Goal: Task Accomplishment & Management: Use online tool/utility

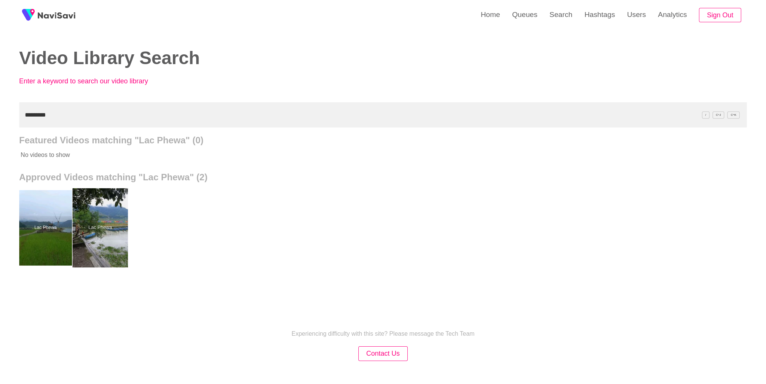
click at [95, 230] on div at bounding box center [99, 227] width 55 height 79
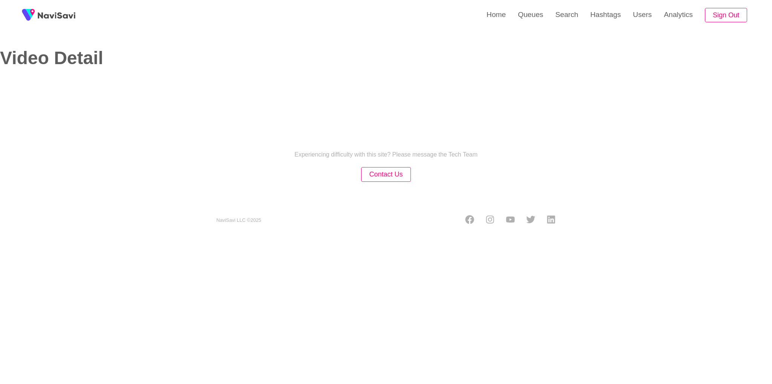
select select "**"
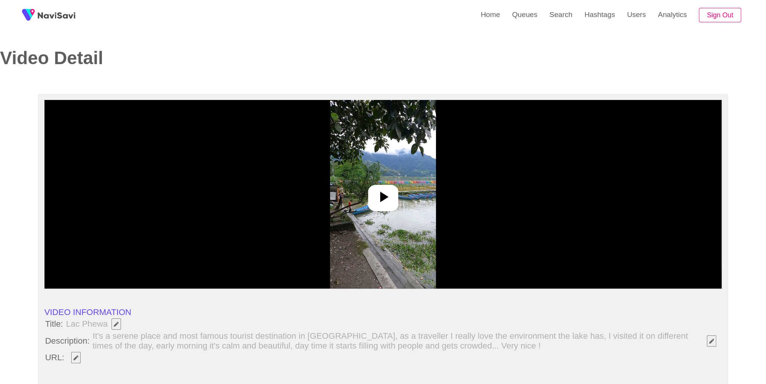
click at [370, 215] on div at bounding box center [383, 194] width 678 height 188
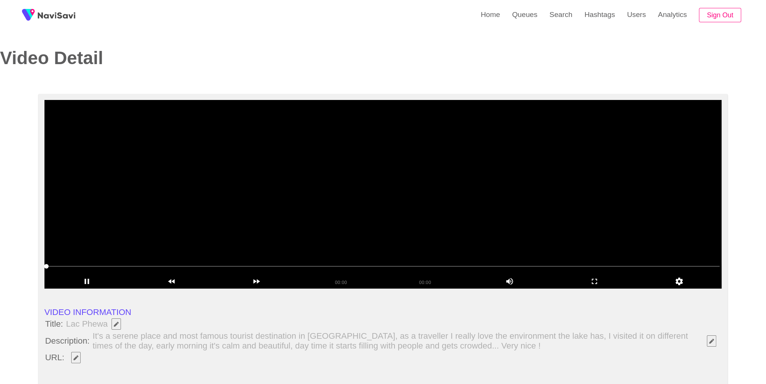
select select "**********"
drag, startPoint x: 107, startPoint y: 324, endPoint x: 64, endPoint y: 319, distance: 42.6
click at [64, 319] on span "Lac Phewa" at bounding box center [95, 323] width 62 height 13
copy span "Lac Phewa"
click at [360, 201] on video at bounding box center [383, 194] width 678 height 188
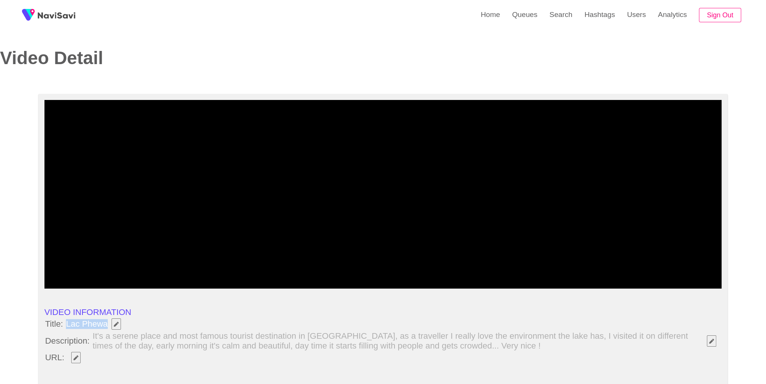
click at [78, 359] on icon "Edit Field" at bounding box center [76, 357] width 5 height 5
type input "**********"
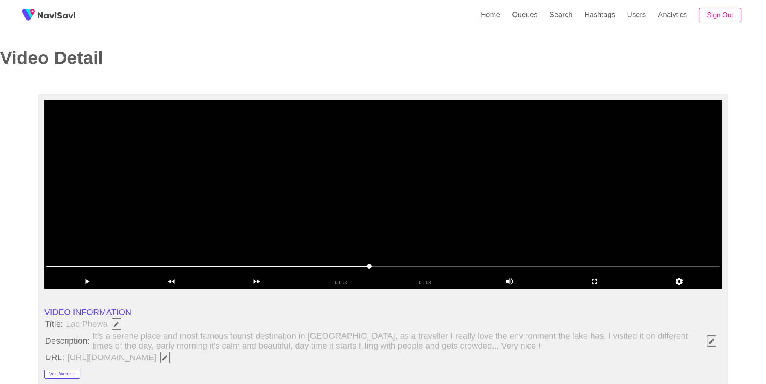
click at [483, 213] on video at bounding box center [383, 194] width 678 height 188
click at [602, 280] on icon "add" at bounding box center [595, 281] width 84 height 9
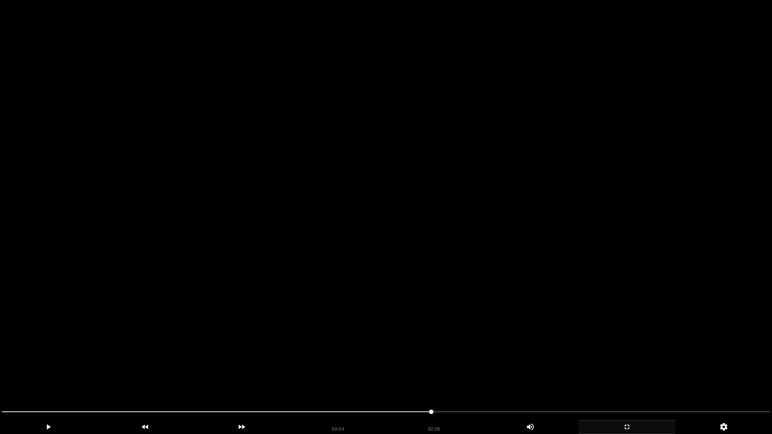
click at [602, 313] on video at bounding box center [386, 217] width 772 height 434
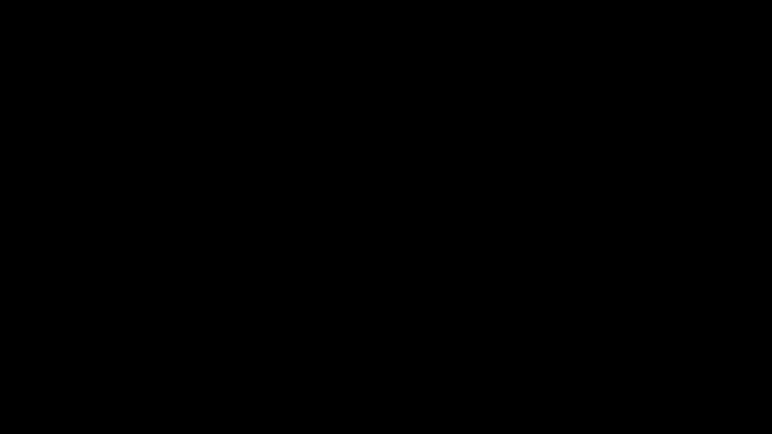
click at [745, 383] on span at bounding box center [386, 412] width 768 height 12
drag, startPoint x: 155, startPoint y: 415, endPoint x: 68, endPoint y: 416, distance: 87.5
click at [420, 383] on div at bounding box center [386, 413] width 774 height 20
click at [627, 383] on icon "add" at bounding box center [627, 427] width 96 height 9
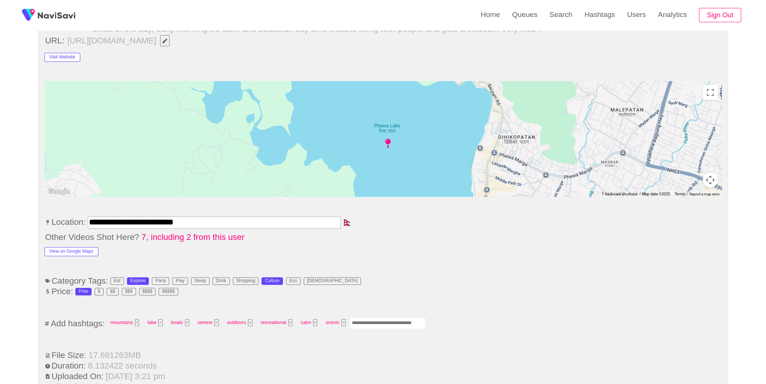
scroll to position [372, 0]
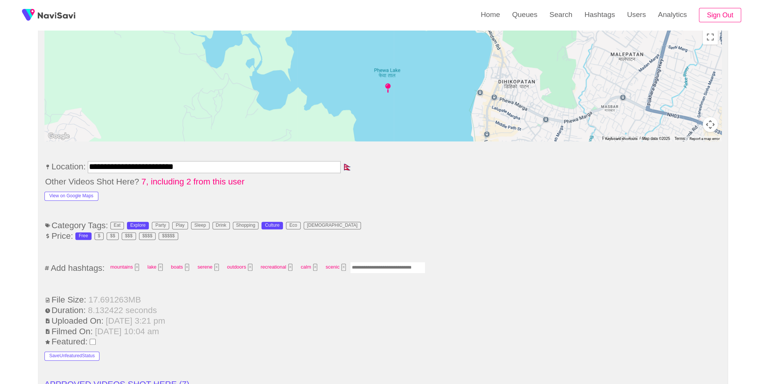
click at [388, 265] on input "Enter tag here and press return" at bounding box center [387, 268] width 75 height 12
type input "*********"
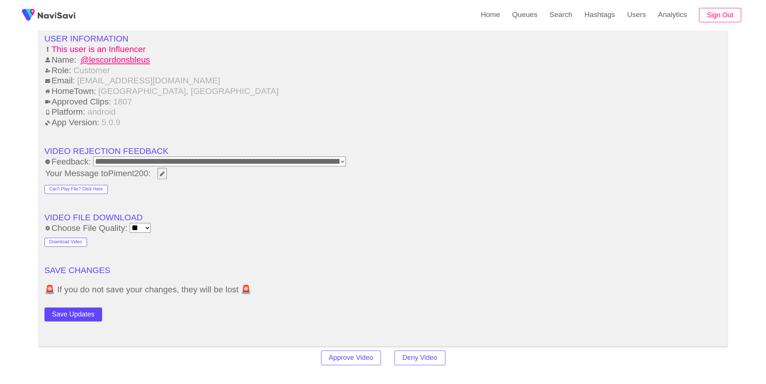
scroll to position [969, 0]
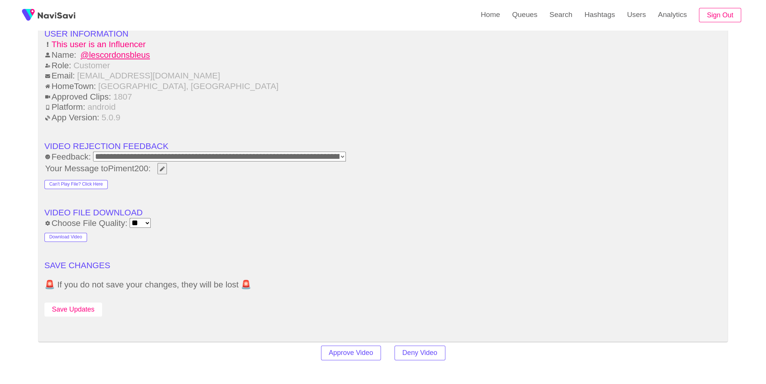
click at [68, 307] on button "Save Updates" at bounding box center [73, 309] width 58 height 14
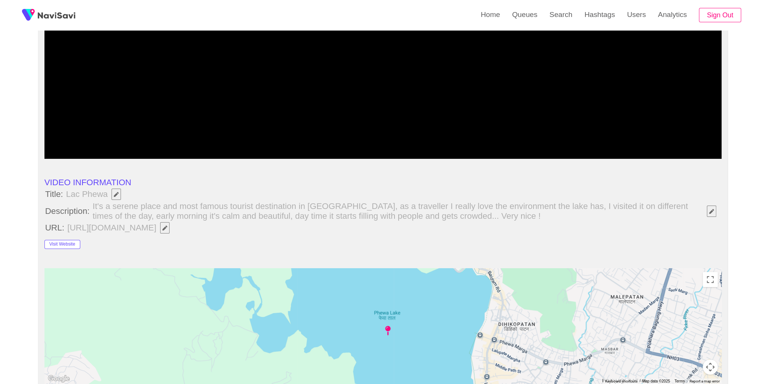
scroll to position [113, 0]
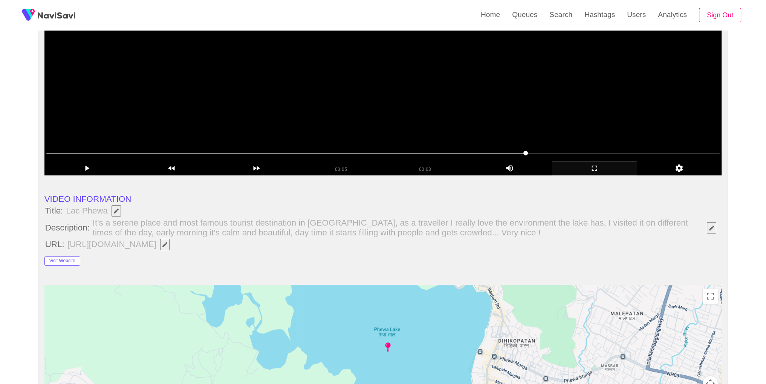
click at [449, 111] on video at bounding box center [383, 81] width 678 height 188
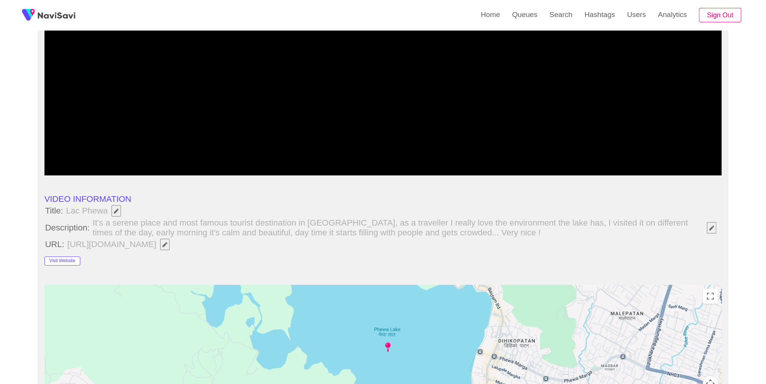
click at [595, 167] on icon "add" at bounding box center [595, 168] width 84 height 9
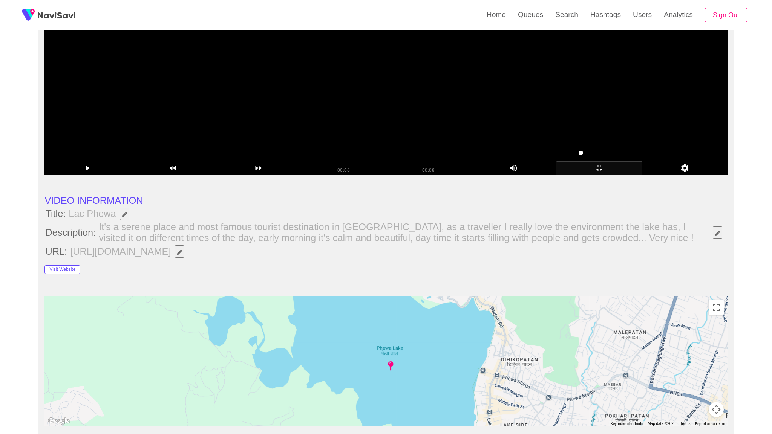
click at [595, 175] on video at bounding box center [385, 81] width 683 height 188
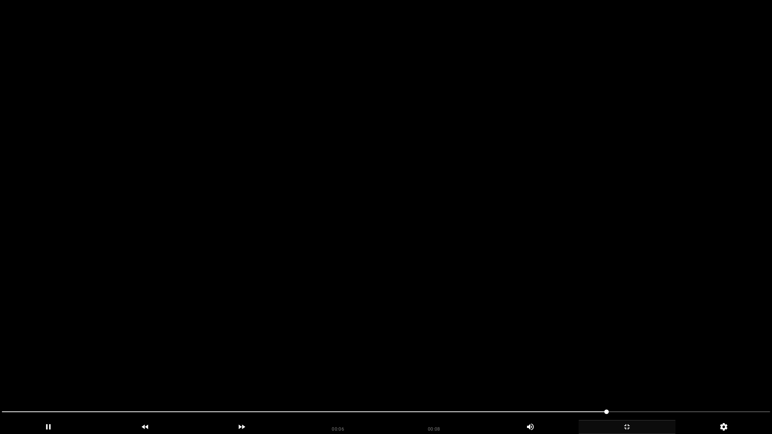
click at [595, 200] on video at bounding box center [386, 217] width 772 height 434
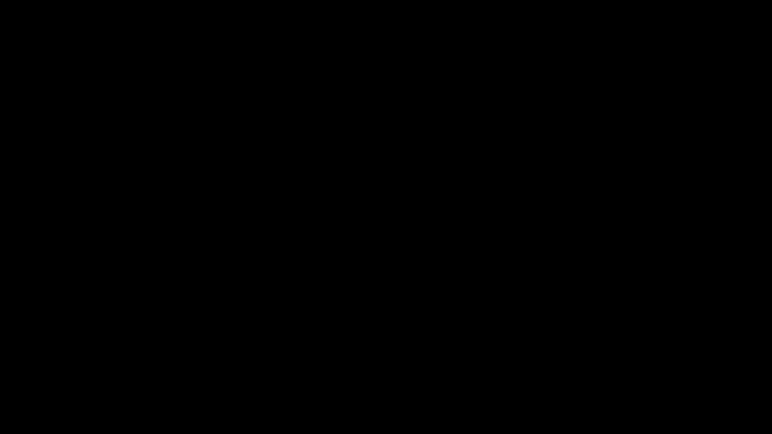
click at [635, 383] on icon "add" at bounding box center [627, 427] width 96 height 9
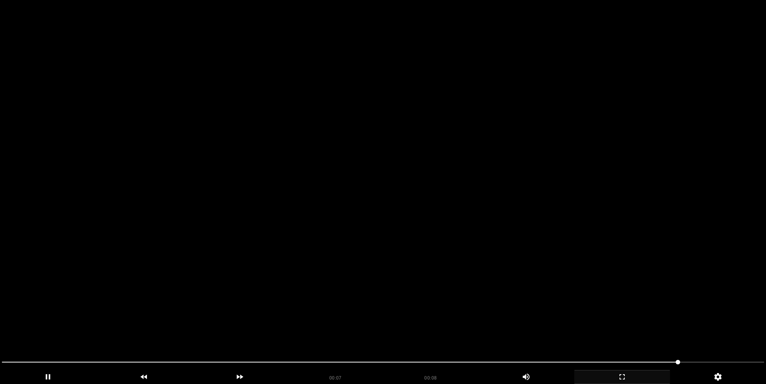
click at [510, 111] on video at bounding box center [383, 192] width 766 height 384
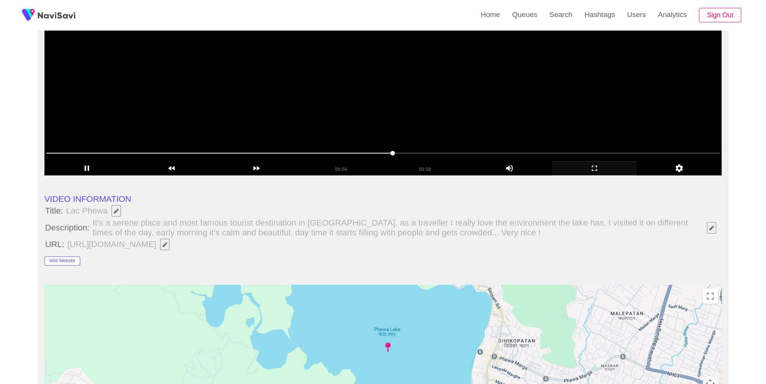
click at [412, 103] on video at bounding box center [383, 81] width 678 height 188
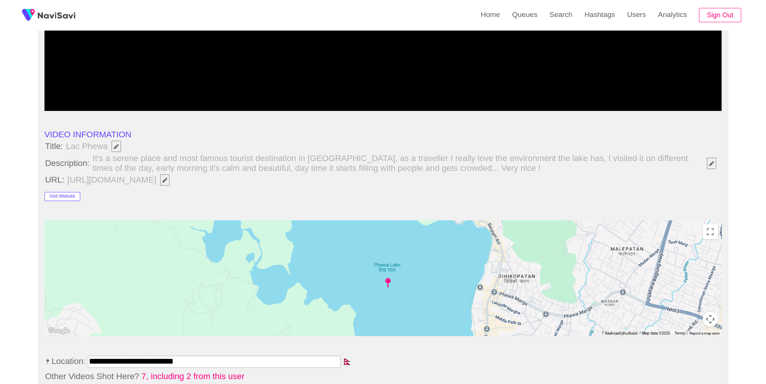
scroll to position [43, 0]
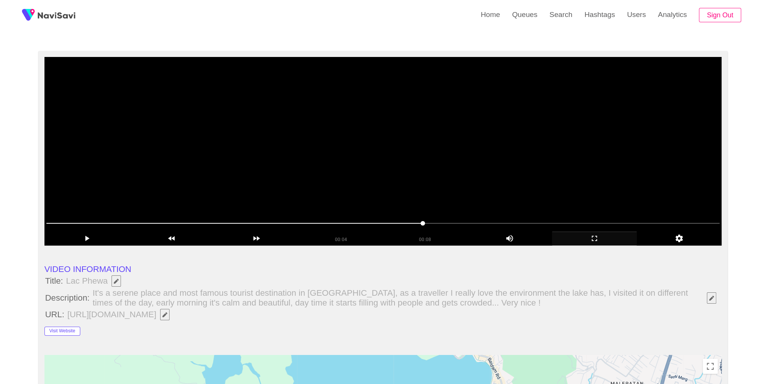
click at [527, 172] on video at bounding box center [383, 151] width 678 height 188
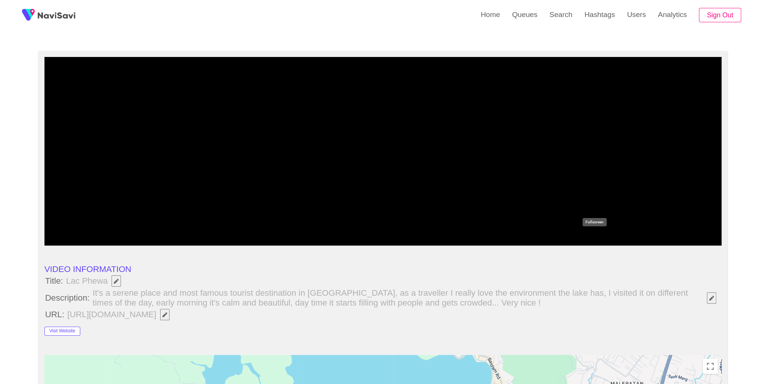
click at [593, 236] on icon "add" at bounding box center [594, 238] width 5 height 5
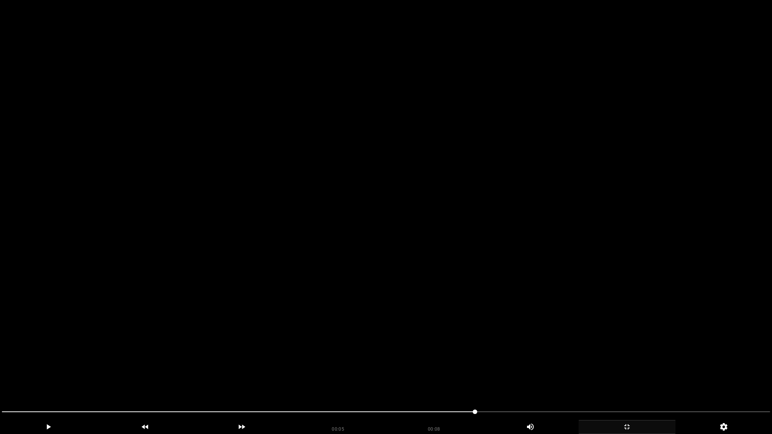
click at [584, 266] on video at bounding box center [386, 217] width 772 height 434
click at [584, 261] on video at bounding box center [386, 217] width 772 height 434
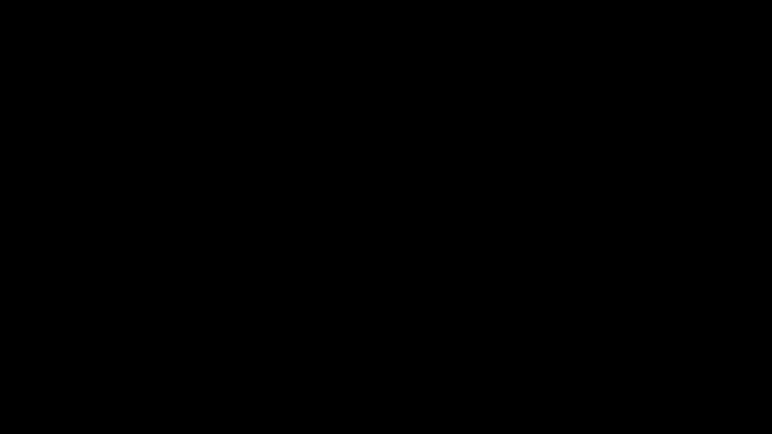
click at [645, 383] on div "add" at bounding box center [627, 427] width 97 height 14
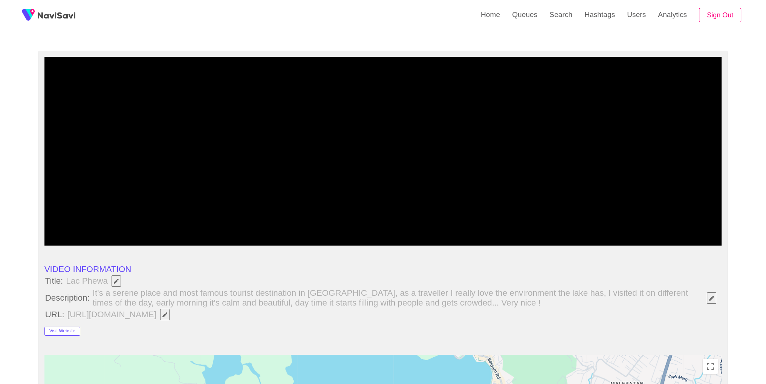
click at [472, 172] on video at bounding box center [383, 151] width 678 height 188
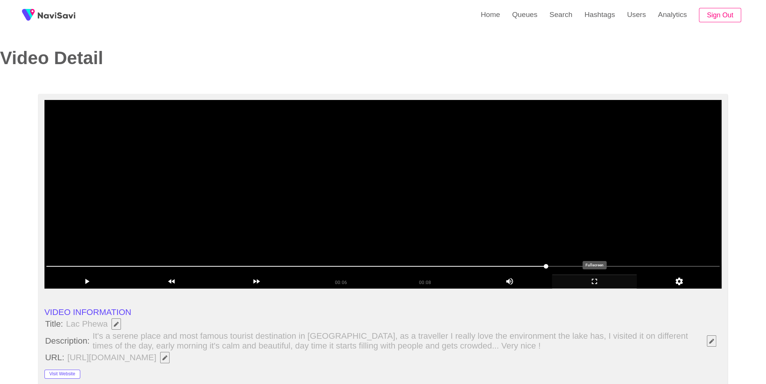
click at [600, 284] on icon "add" at bounding box center [595, 281] width 84 height 9
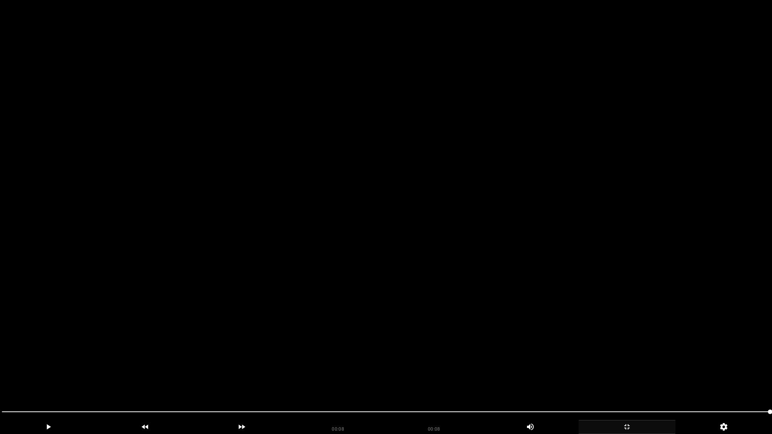
click at [611, 383] on icon "add" at bounding box center [627, 427] width 96 height 9
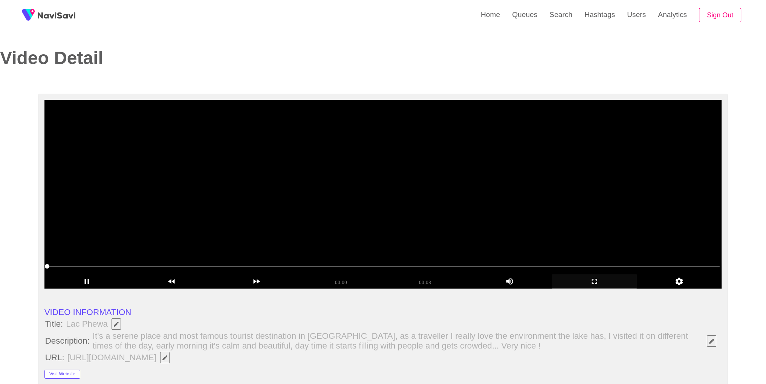
click at [567, 179] on video at bounding box center [383, 194] width 678 height 188
click at [603, 285] on icon "add" at bounding box center [595, 281] width 84 height 9
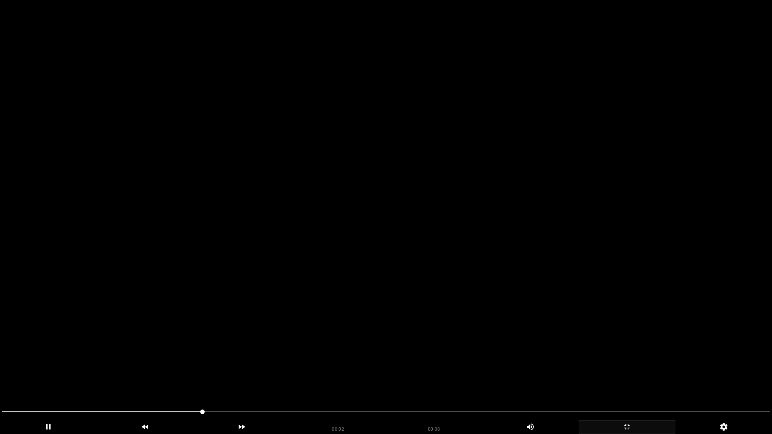
click at [373, 285] on video at bounding box center [386, 217] width 772 height 434
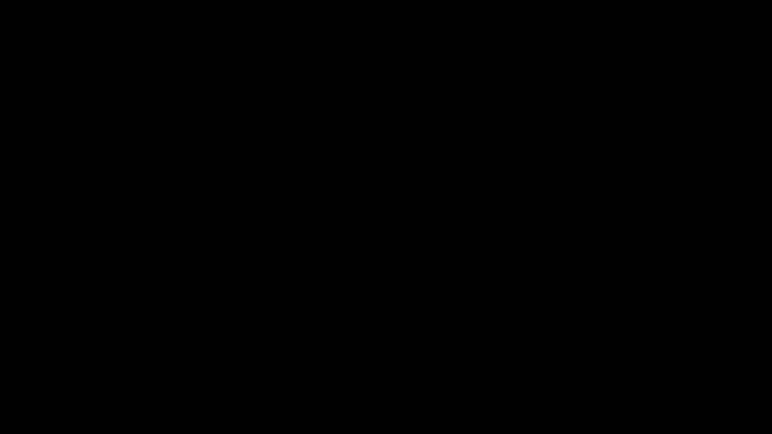
click at [638, 383] on div "add" at bounding box center [627, 427] width 97 height 14
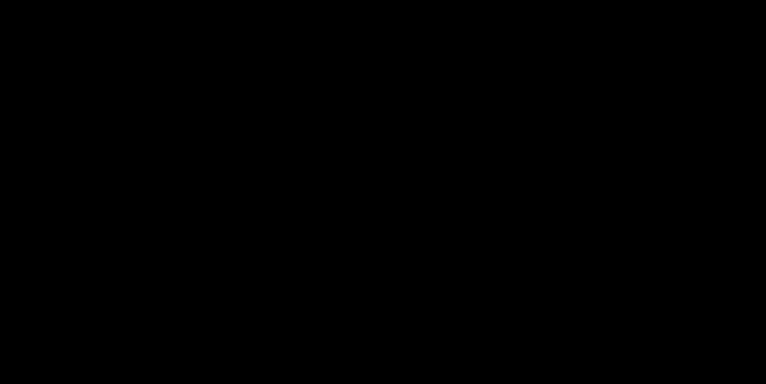
drag, startPoint x: 680, startPoint y: 120, endPoint x: 676, endPoint y: 124, distance: 5.3
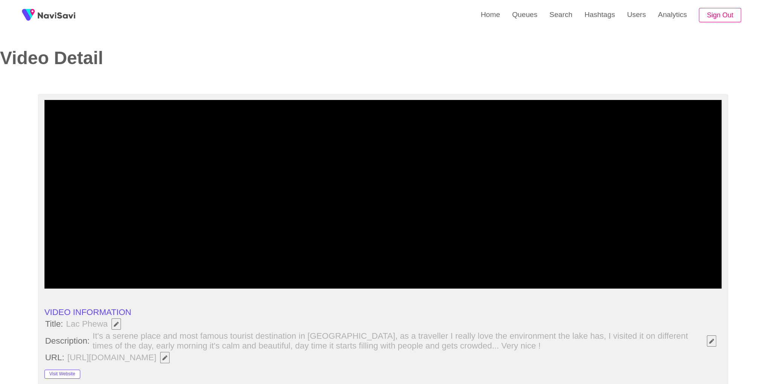
click at [680, 121] on video at bounding box center [383, 194] width 678 height 188
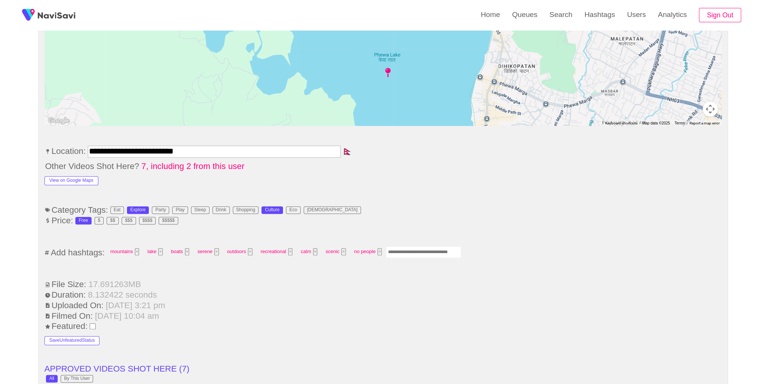
scroll to position [386, 0]
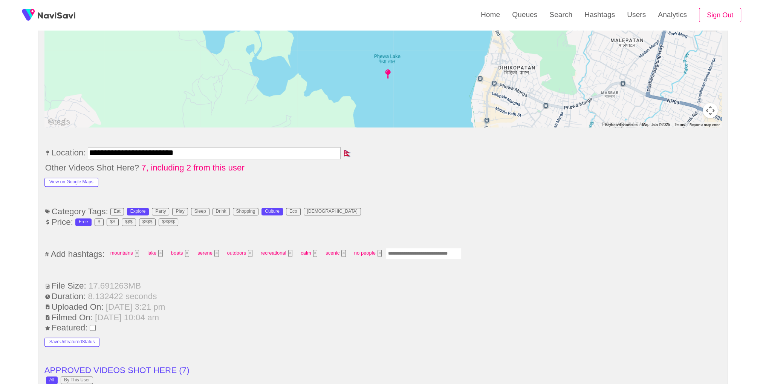
drag, startPoint x: 429, startPoint y: 254, endPoint x: 461, endPoint y: 220, distance: 46.4
click at [429, 254] on input "Enter tag here and press return" at bounding box center [423, 254] width 75 height 12
type input "*********"
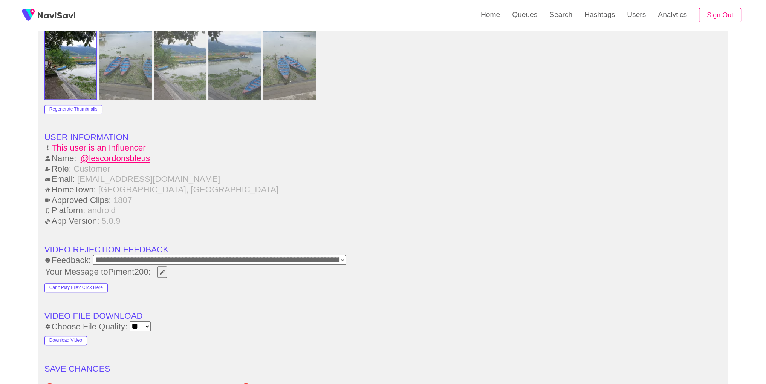
scroll to position [1089, 0]
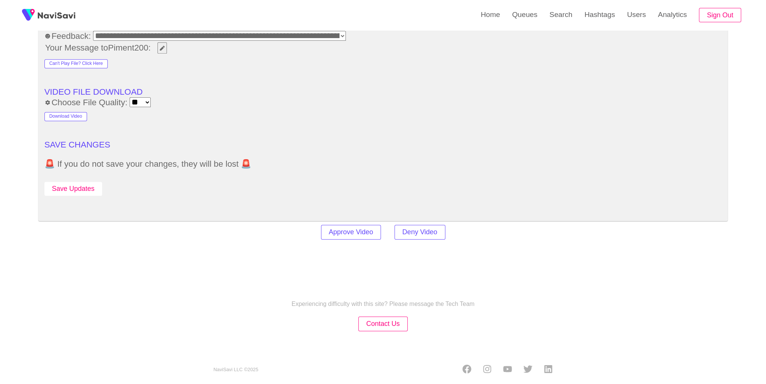
click at [78, 190] on button "Save Updates" at bounding box center [73, 189] width 58 height 14
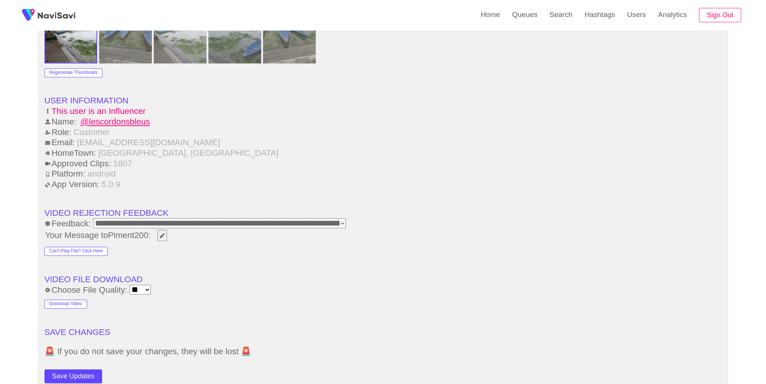
scroll to position [693, 0]
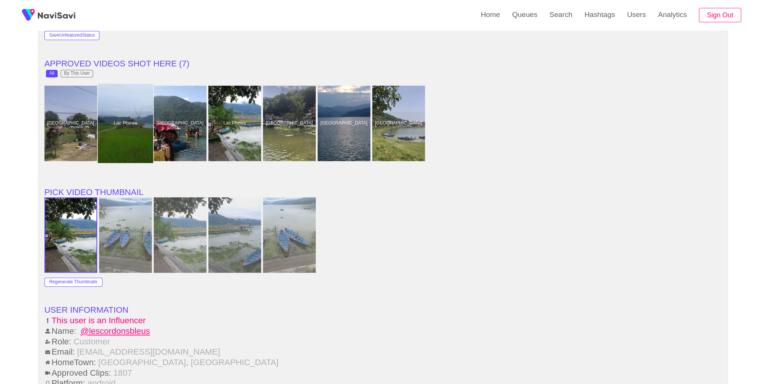
click at [131, 119] on div at bounding box center [125, 123] width 55 height 79
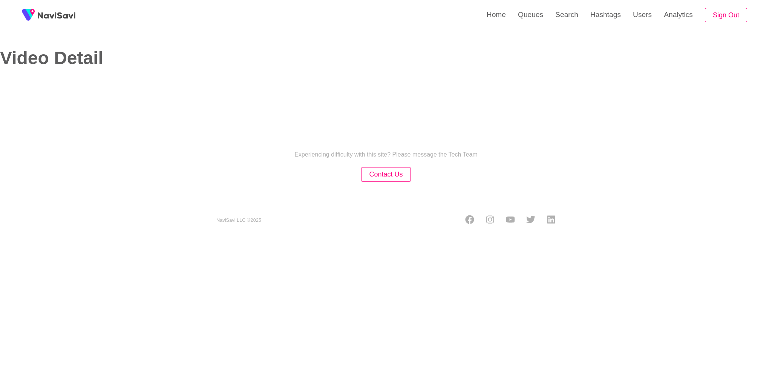
select select "**********"
select select "**"
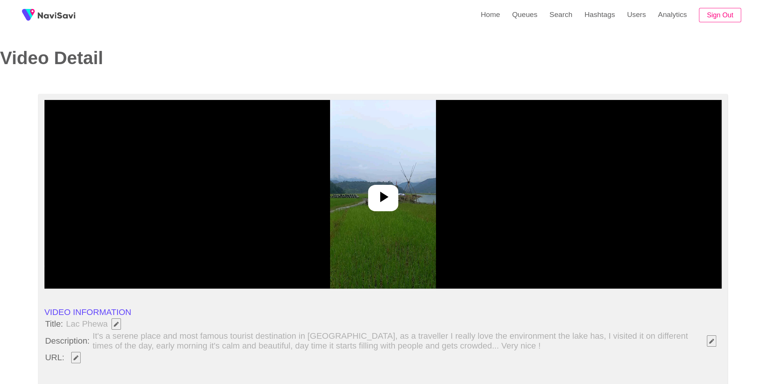
click at [424, 234] on img at bounding box center [383, 194] width 106 height 188
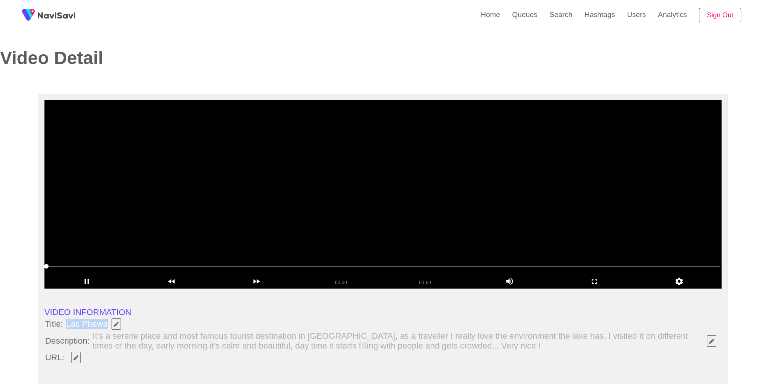
drag, startPoint x: 67, startPoint y: 323, endPoint x: 107, endPoint y: 322, distance: 40.4
click at [107, 322] on span "Lac Phewa" at bounding box center [95, 323] width 60 height 13
copy span "Lac Phewa"
drag, startPoint x: 127, startPoint y: 357, endPoint x: 123, endPoint y: 357, distance: 4.1
click at [127, 357] on li "URL:" at bounding box center [383, 357] width 678 height 13
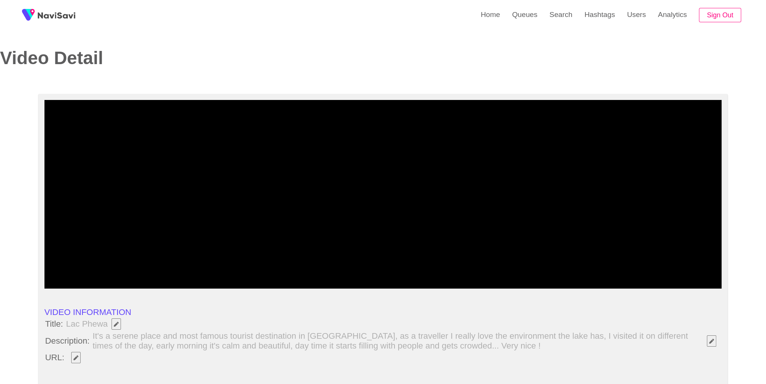
click at [77, 357] on icon "Edit Field" at bounding box center [76, 357] width 5 height 5
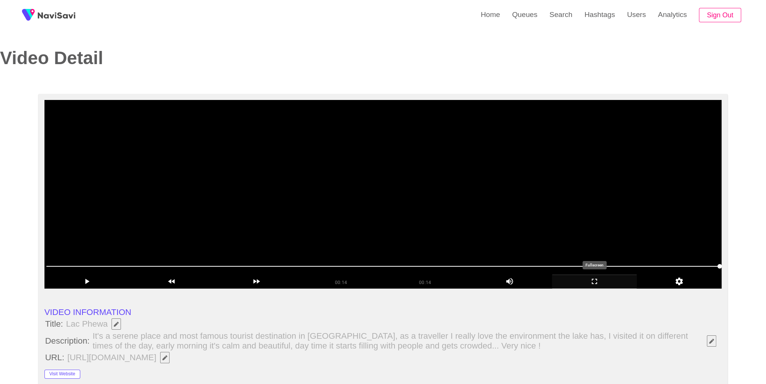
click at [603, 283] on icon "add" at bounding box center [595, 281] width 84 height 9
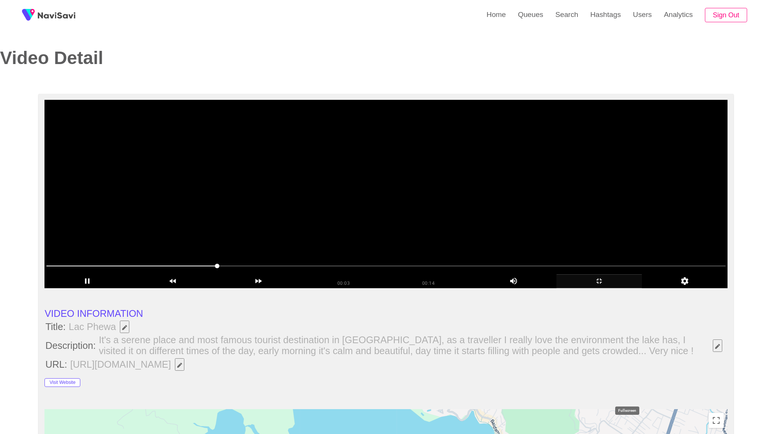
click at [636, 288] on div "add" at bounding box center [599, 281] width 86 height 14
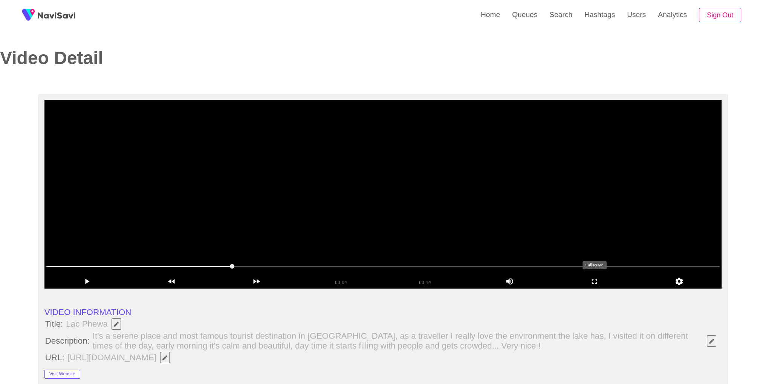
drag, startPoint x: 603, startPoint y: 287, endPoint x: 603, endPoint y: 320, distance: 33.2
click at [603, 287] on div "add" at bounding box center [594, 281] width 85 height 14
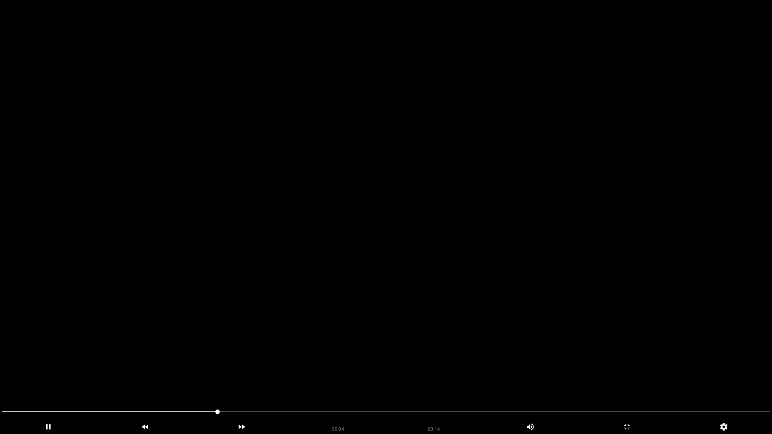
click at [603, 320] on video at bounding box center [386, 217] width 772 height 434
click at [597, 305] on video at bounding box center [386, 217] width 772 height 434
click at [598, 310] on video at bounding box center [386, 217] width 772 height 434
click at [597, 310] on video at bounding box center [386, 217] width 772 height 434
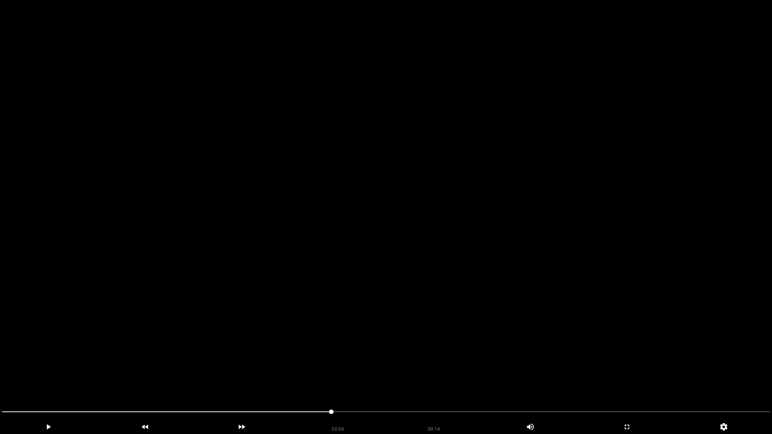
click at [597, 310] on video at bounding box center [386, 217] width 772 height 434
click at [626, 314] on video at bounding box center [386, 217] width 772 height 434
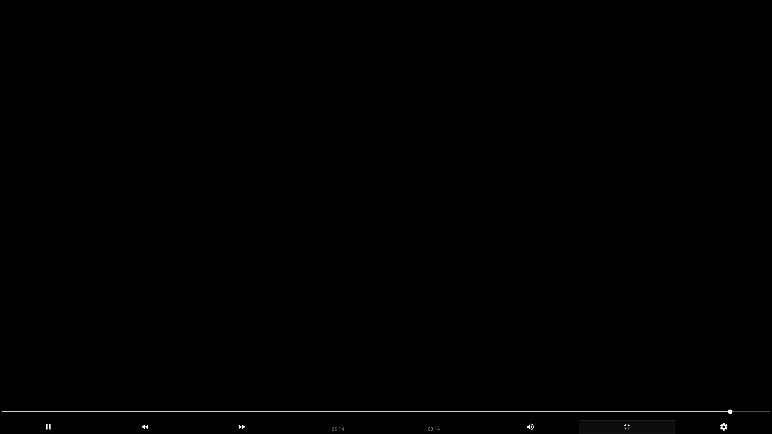
click at [639, 383] on icon "add" at bounding box center [627, 427] width 96 height 9
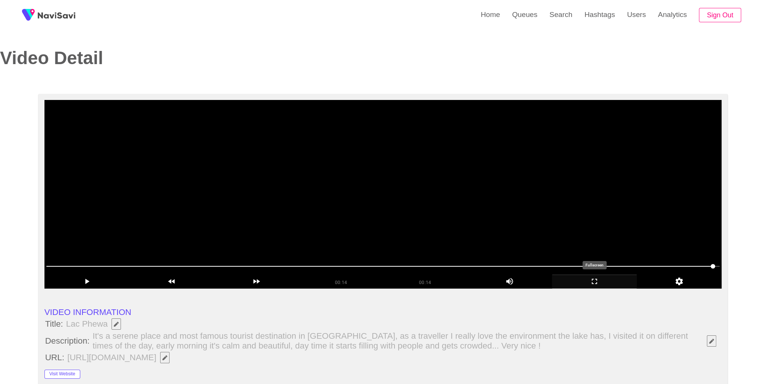
click at [590, 280] on icon "add" at bounding box center [595, 281] width 84 height 9
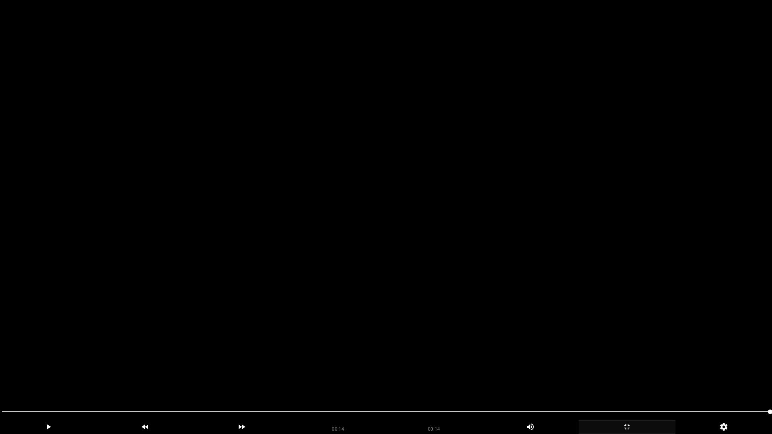
click at [590, 313] on video at bounding box center [386, 217] width 772 height 434
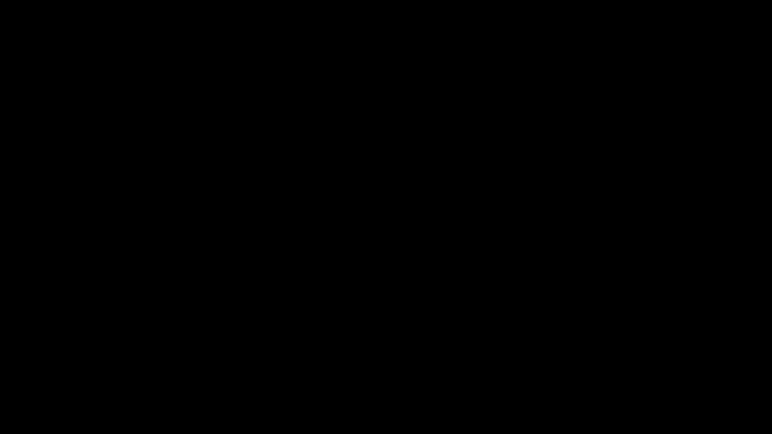
click at [633, 383] on icon "add" at bounding box center [627, 427] width 96 height 9
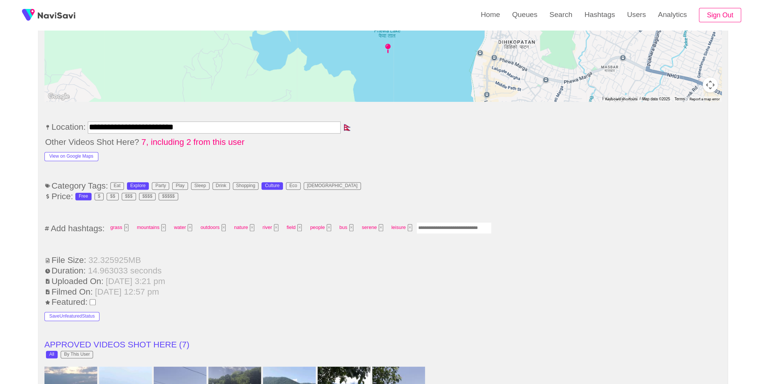
scroll to position [474, 0]
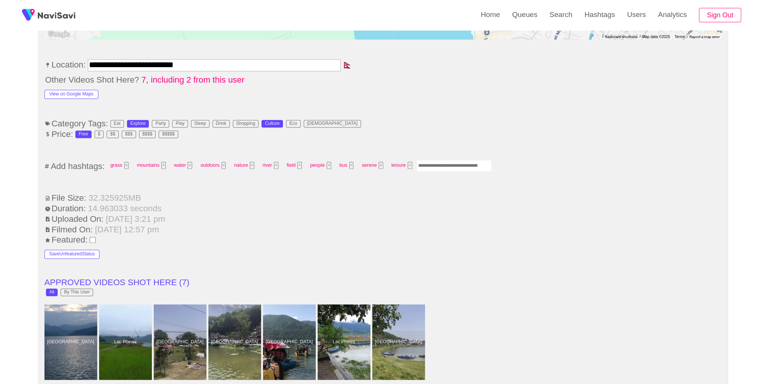
drag, startPoint x: 470, startPoint y: 167, endPoint x: 525, endPoint y: 126, distance: 68.8
click at [470, 166] on input "Enter tag here and press return" at bounding box center [454, 166] width 75 height 12
type input "*********"
click at [527, 120] on li "Category Tags: Eat Explore Party Play Sleep Drink Shopping Culture Eco [DEMOGRA…" at bounding box center [383, 124] width 678 height 10
click at [500, 161] on input "Enter tag here and press return" at bounding box center [489, 166] width 75 height 12
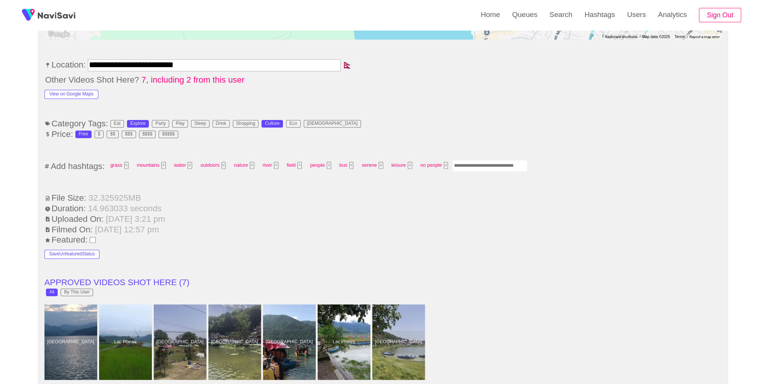
click at [582, 210] on li "Duration: 14.963033 seconds" at bounding box center [383, 209] width 678 height 10
click at [485, 167] on input "Enter tag here and press return" at bounding box center [489, 166] width 75 height 12
type input "*********"
click at [479, 163] on button "×" at bounding box center [481, 165] width 5 height 7
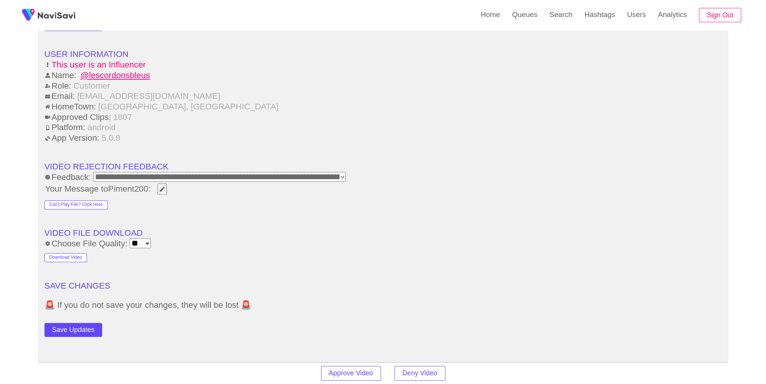
scroll to position [952, 0]
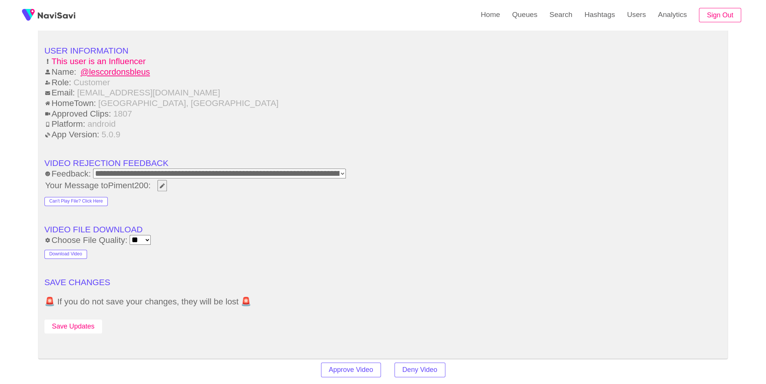
click at [75, 326] on button "Save Updates" at bounding box center [73, 326] width 58 height 14
click at [579, 22] on link "Hashtags" at bounding box center [600, 14] width 43 height 29
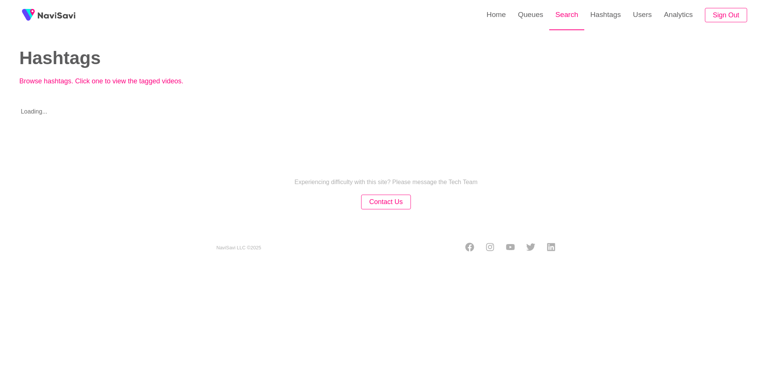
click at [563, 22] on link "Search" at bounding box center [566, 14] width 35 height 29
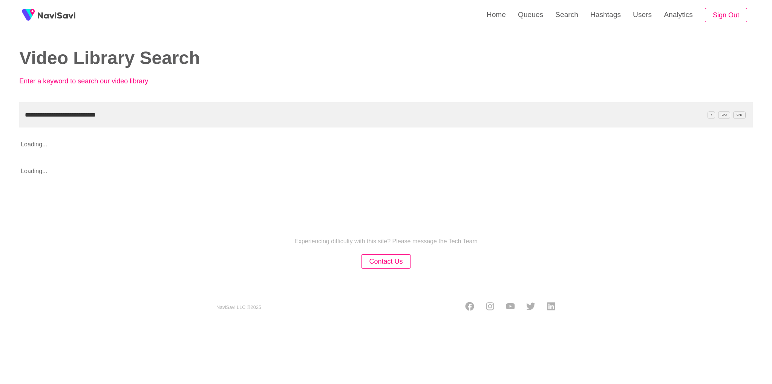
type input "**********"
click at [458, 73] on div "Video Library Search Enter a keyword to search our video library" at bounding box center [381, 72] width 734 height 49
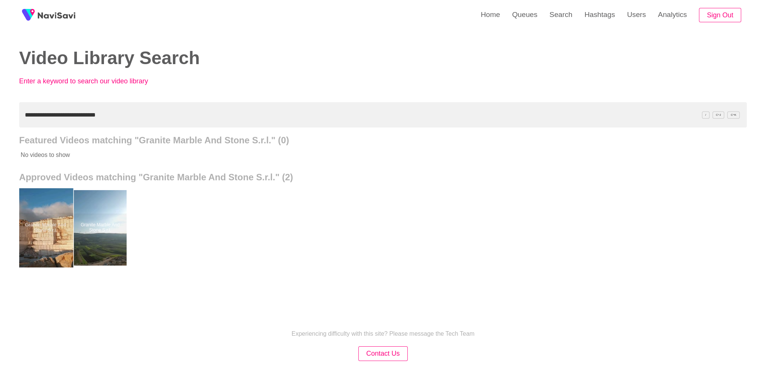
click at [34, 244] on div at bounding box center [45, 227] width 55 height 79
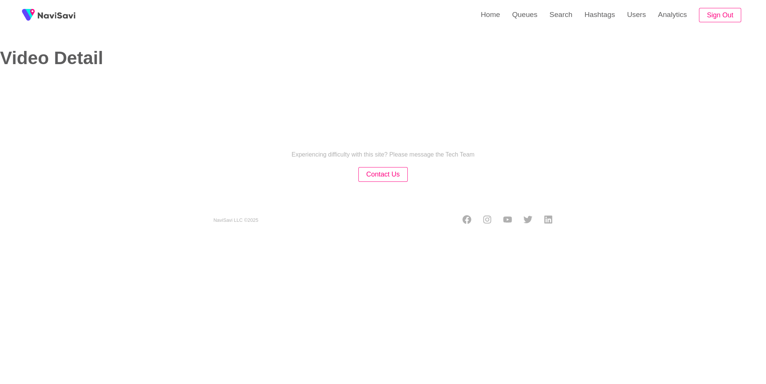
select select "**********"
select select "**"
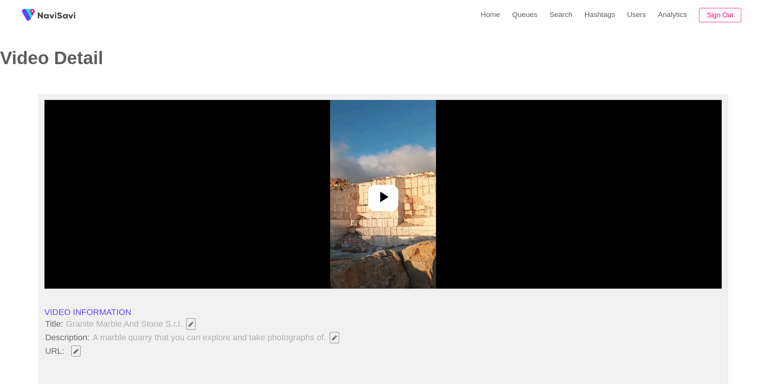
click at [324, 234] on div at bounding box center [383, 194] width 678 height 188
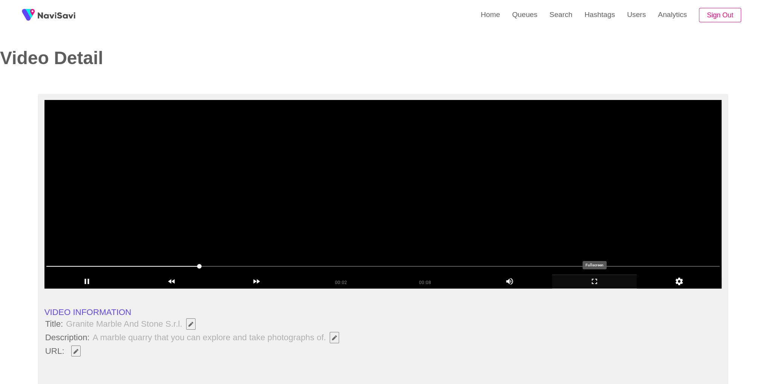
click at [599, 283] on icon "add" at bounding box center [595, 281] width 84 height 9
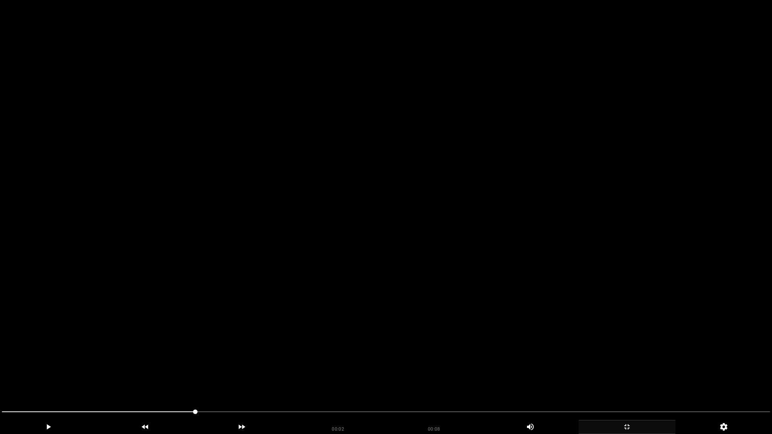
click at [599, 316] on video at bounding box center [386, 217] width 772 height 434
click at [592, 305] on video at bounding box center [386, 217] width 772 height 434
click at [590, 306] on video at bounding box center [386, 217] width 772 height 434
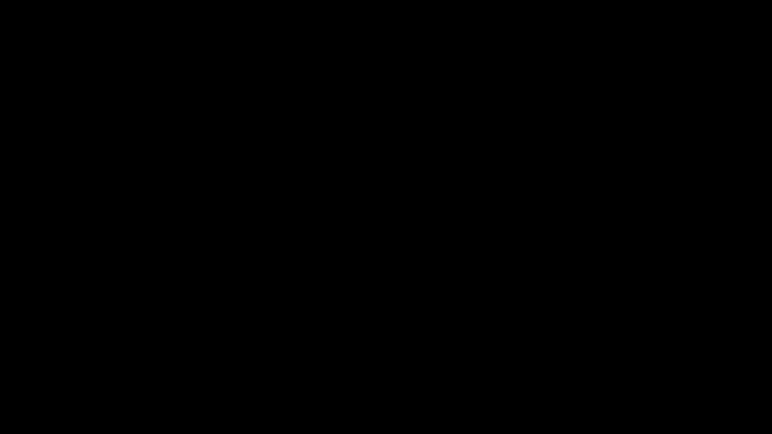
click at [624, 383] on icon "add" at bounding box center [627, 427] width 96 height 9
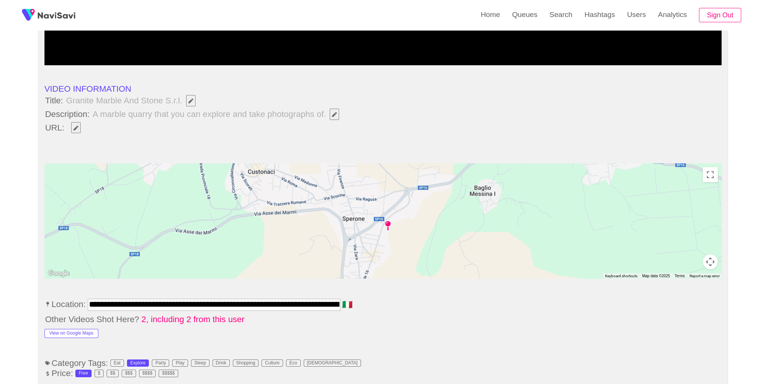
scroll to position [24, 0]
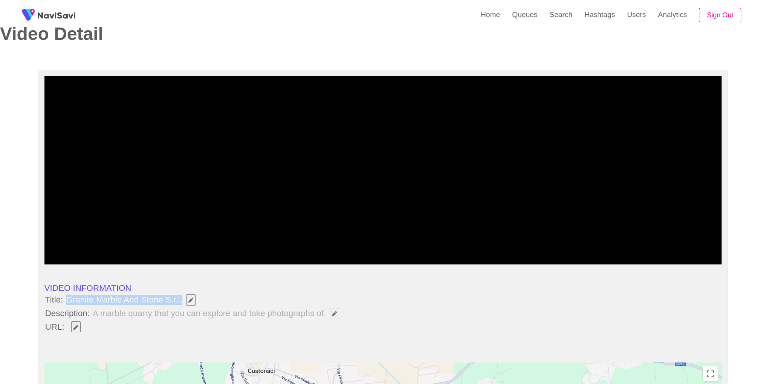
drag, startPoint x: 66, startPoint y: 297, endPoint x: 182, endPoint y: 296, distance: 115.7
click at [182, 296] on span "Granite Marble And Stone S.r.l." at bounding box center [132, 299] width 135 height 13
copy span "Granite Marble And Stone S.r.l."
click at [77, 325] on icon "Edit Field" at bounding box center [76, 327] width 5 height 5
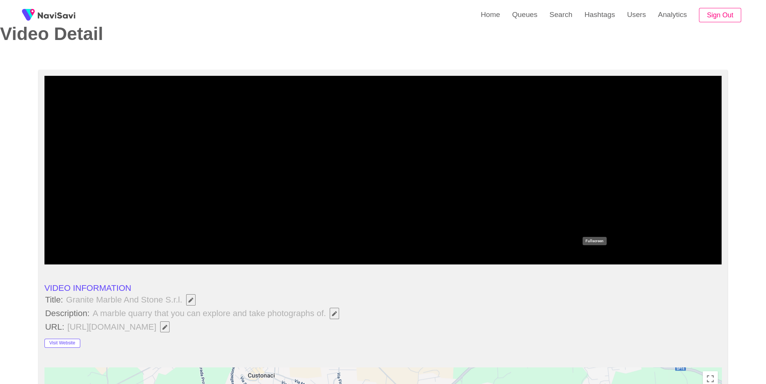
drag, startPoint x: 595, startPoint y: 254, endPoint x: 584, endPoint y: 284, distance: 31.9
click at [595, 254] on icon "add" at bounding box center [595, 257] width 84 height 9
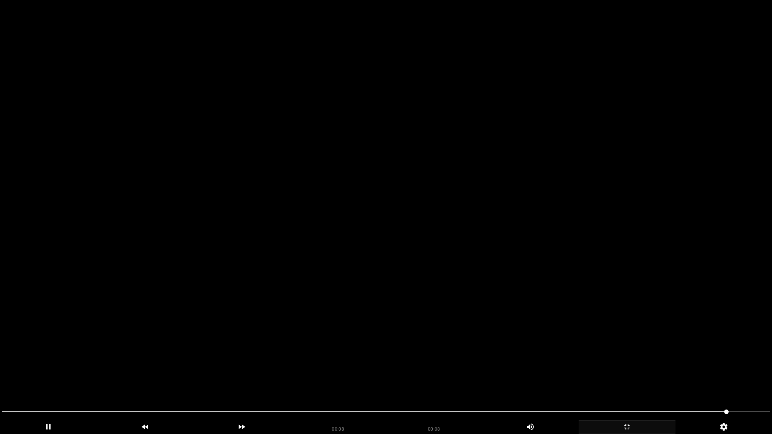
click at [559, 276] on video at bounding box center [386, 217] width 772 height 434
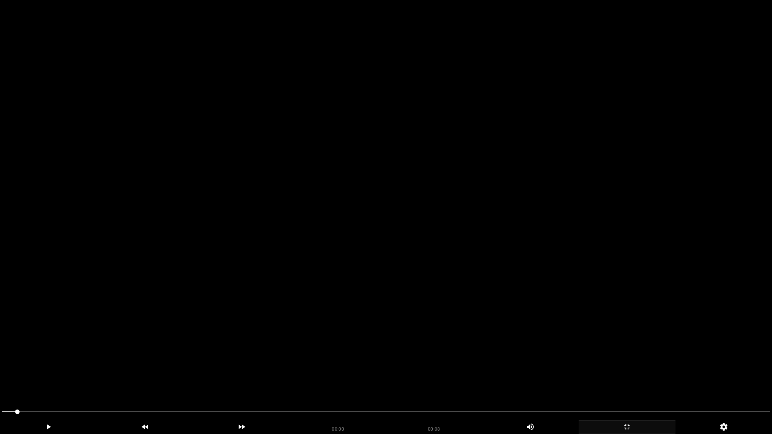
click at [449, 314] on video at bounding box center [386, 217] width 772 height 434
click at [529, 268] on video at bounding box center [386, 217] width 772 height 434
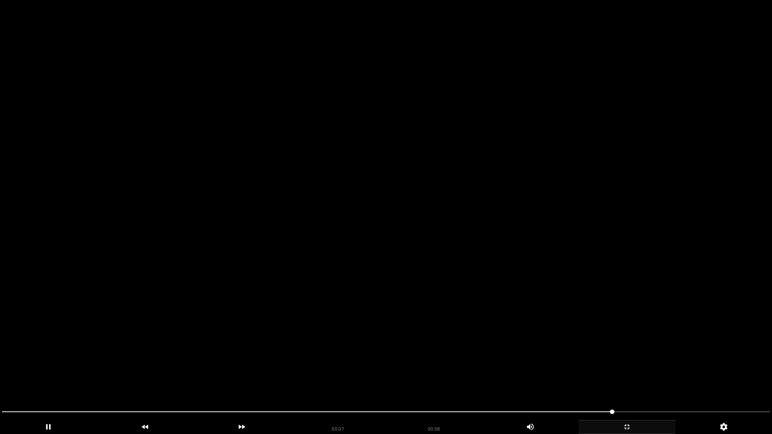
click at [507, 296] on video at bounding box center [386, 217] width 772 height 434
click at [276, 335] on video at bounding box center [386, 217] width 772 height 434
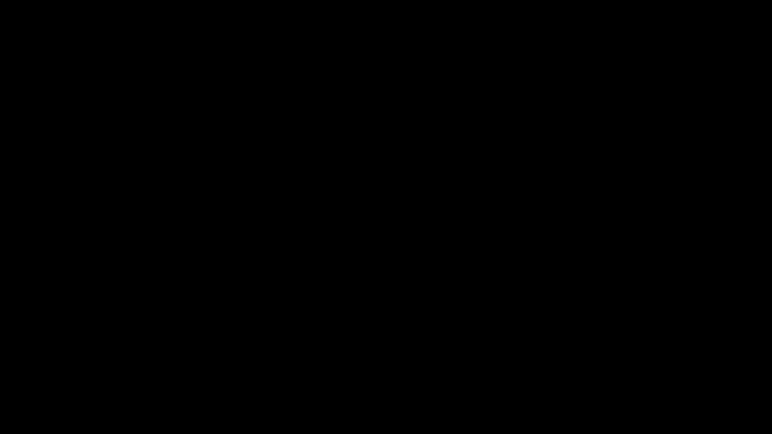
click at [648, 383] on div "add" at bounding box center [627, 427] width 97 height 14
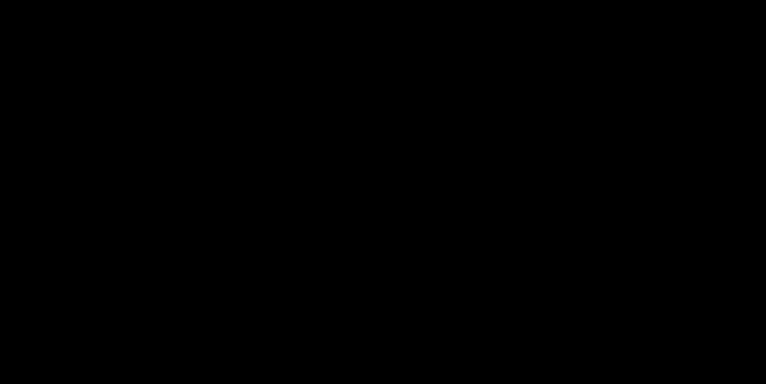
click at [389, 160] on video at bounding box center [383, 192] width 766 height 384
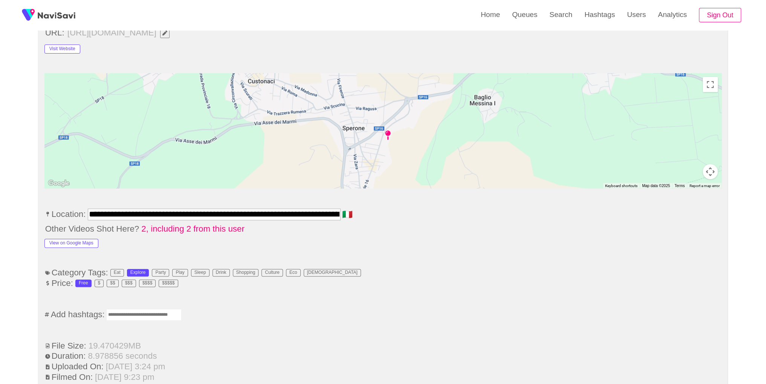
scroll to position [322, 0]
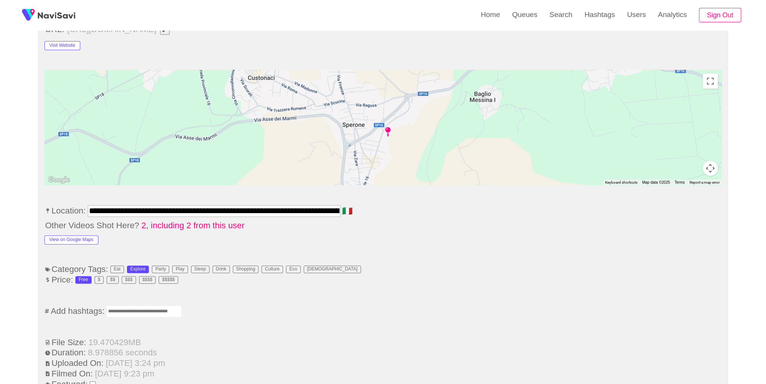
click at [143, 307] on input "Enter tag here and press return" at bounding box center [143, 311] width 75 height 12
type input "******"
type input "*"
type input "*********"
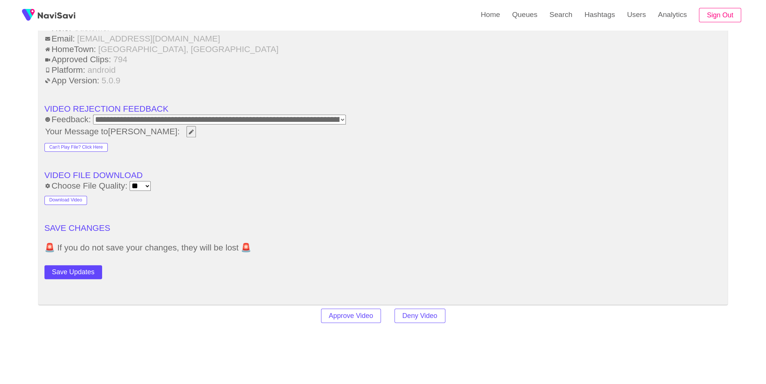
scroll to position [990, 0]
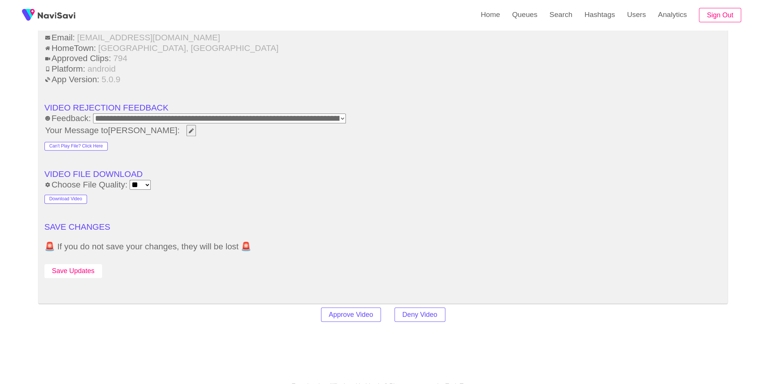
click at [75, 268] on button "Save Updates" at bounding box center [73, 271] width 58 height 14
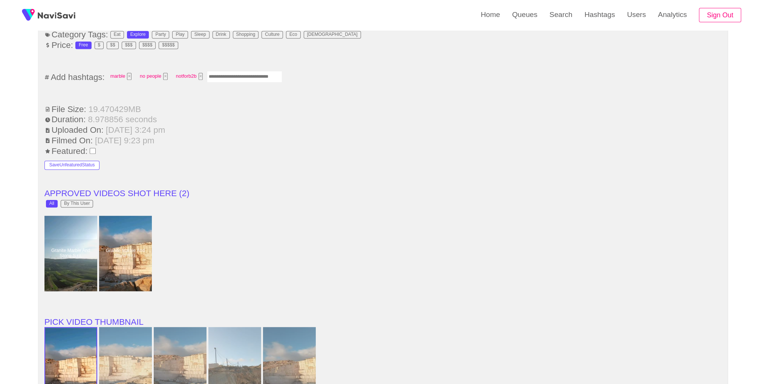
scroll to position [555, 0]
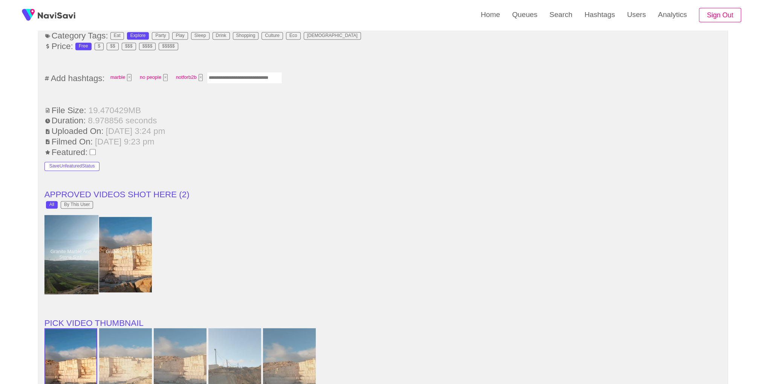
click at [83, 253] on div at bounding box center [70, 254] width 55 height 79
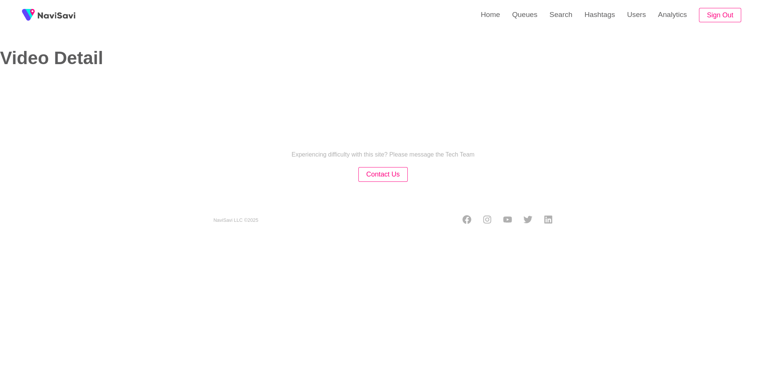
select select "**********"
select select "**"
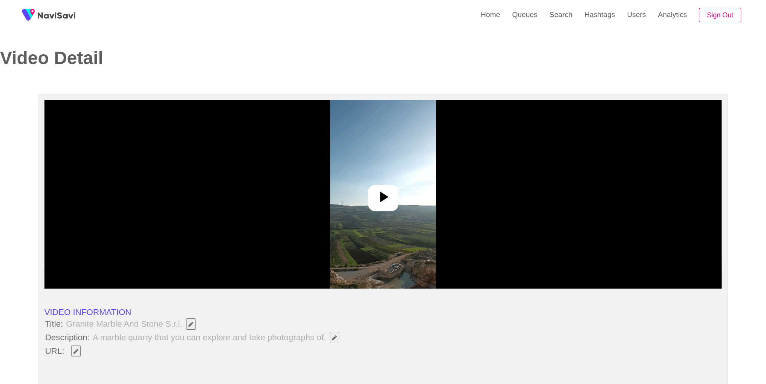
click at [387, 186] on div at bounding box center [383, 198] width 30 height 26
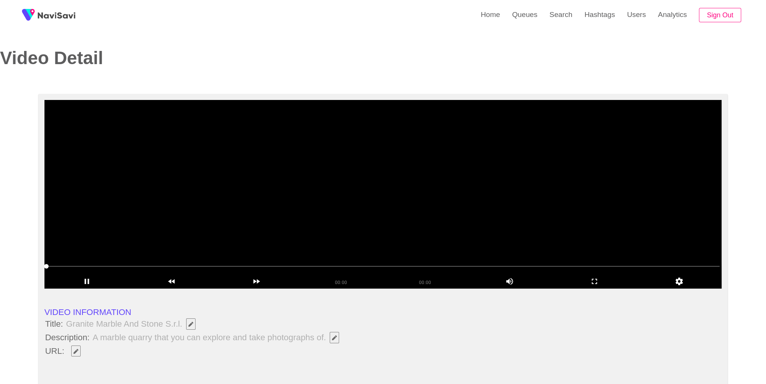
click at [77, 347] on button "button" at bounding box center [75, 350] width 9 height 11
click at [591, 285] on icon "add" at bounding box center [595, 281] width 84 height 9
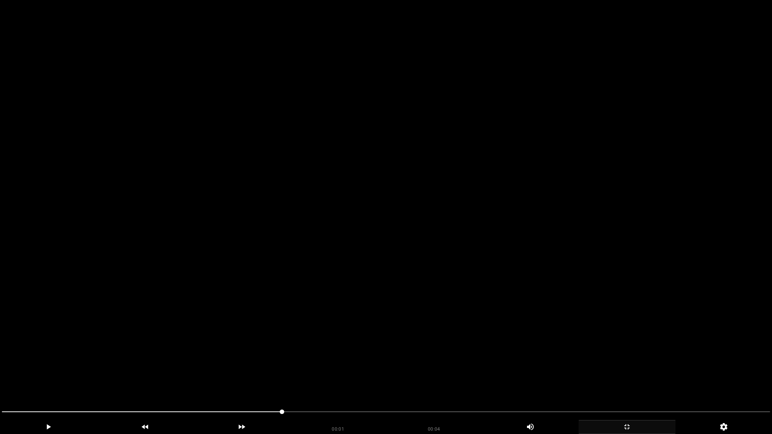
click at [591, 317] on video at bounding box center [386, 217] width 772 height 434
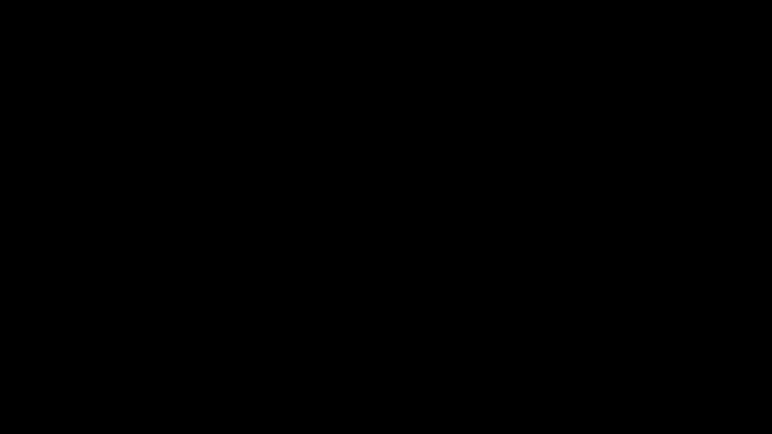
click at [638, 383] on icon "add" at bounding box center [627, 427] width 96 height 9
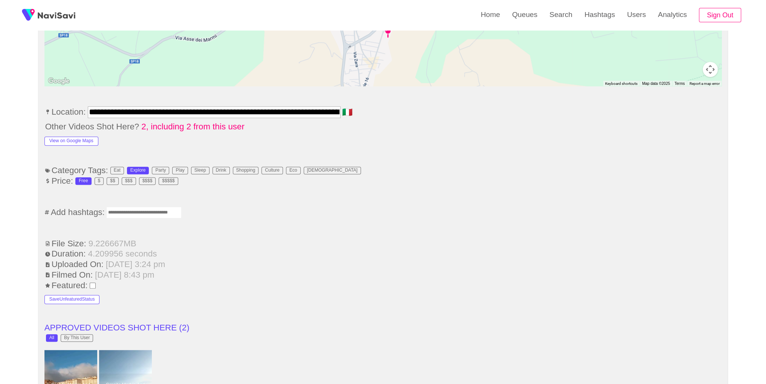
scroll to position [421, 0]
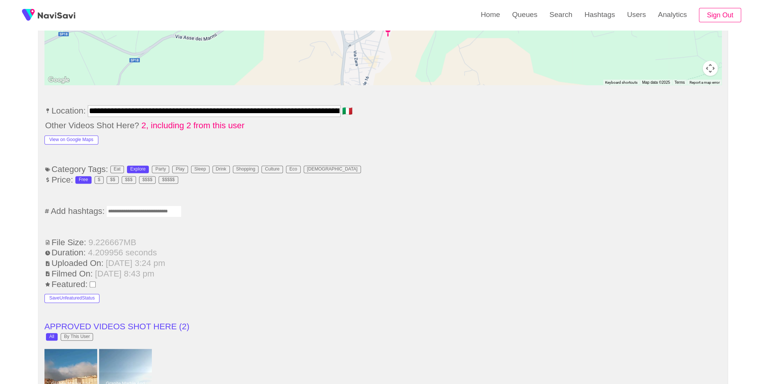
click at [157, 209] on input "Enter tag here and press return" at bounding box center [143, 211] width 75 height 12
type input "*********"
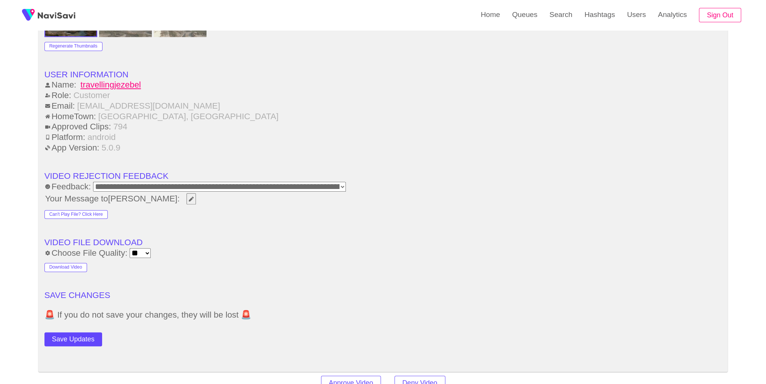
scroll to position [923, 0]
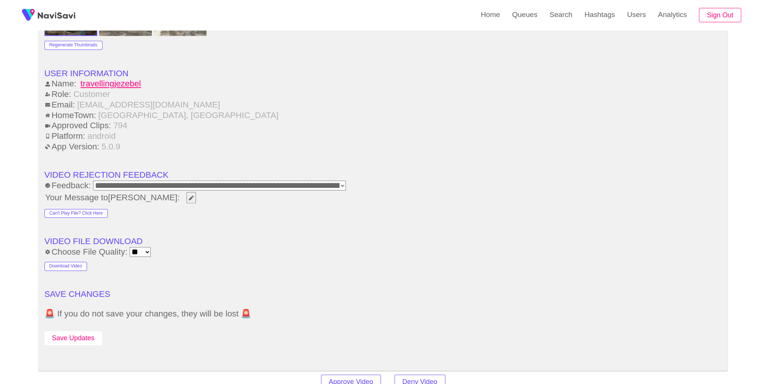
click at [87, 340] on button "Save Updates" at bounding box center [73, 338] width 58 height 14
click at [544, 22] on link "Search" at bounding box center [561, 14] width 35 height 29
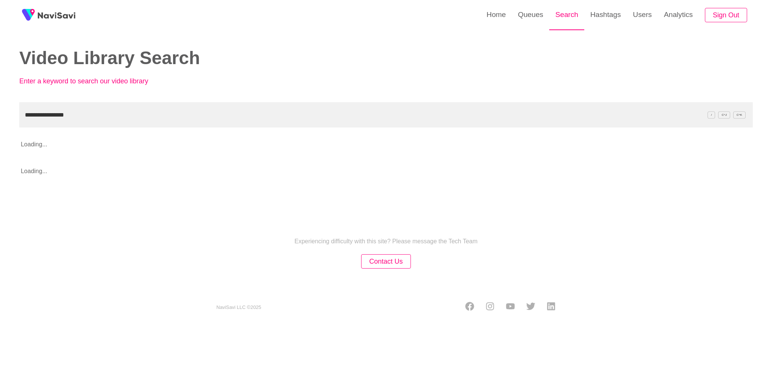
type input "**********"
click at [565, 12] on link "Search" at bounding box center [566, 14] width 35 height 29
drag, startPoint x: 216, startPoint y: 114, endPoint x: 0, endPoint y: 125, distance: 215.9
click at [0, 125] on div "**********" at bounding box center [386, 162] width 772 height 325
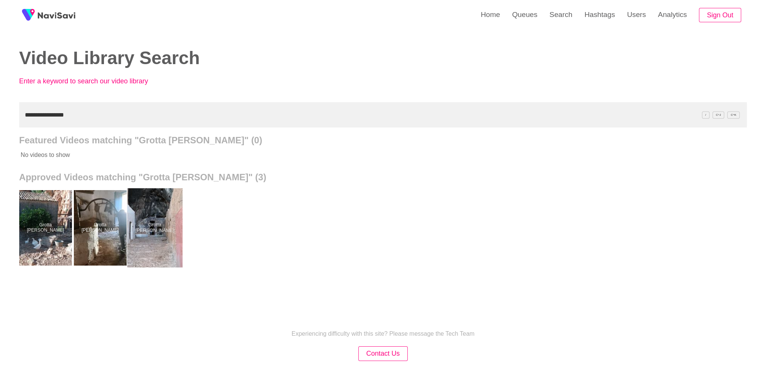
click at [165, 233] on div at bounding box center [154, 227] width 55 height 79
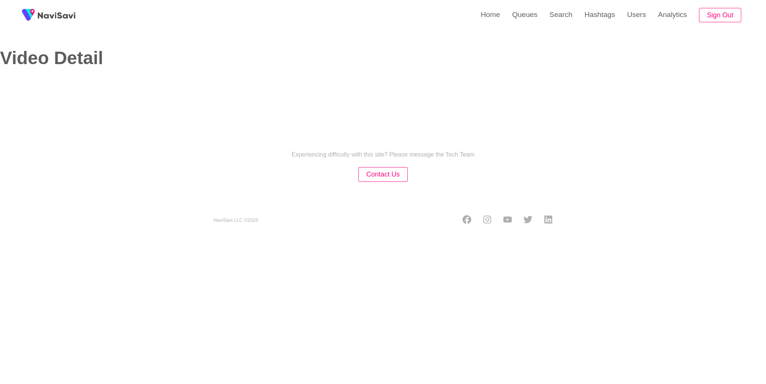
select select "**********"
select select "**"
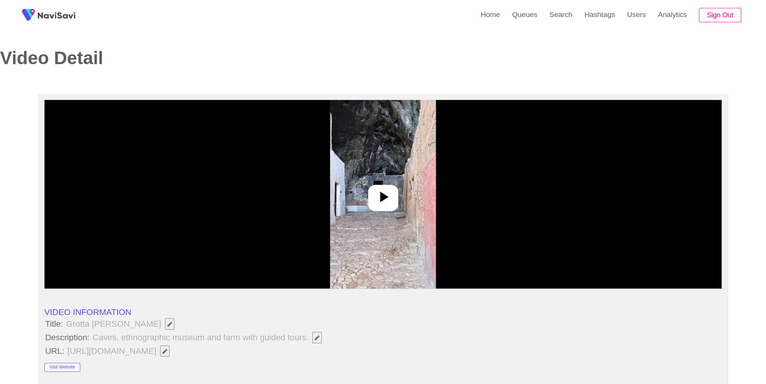
click at [391, 175] on div at bounding box center [383, 194] width 678 height 188
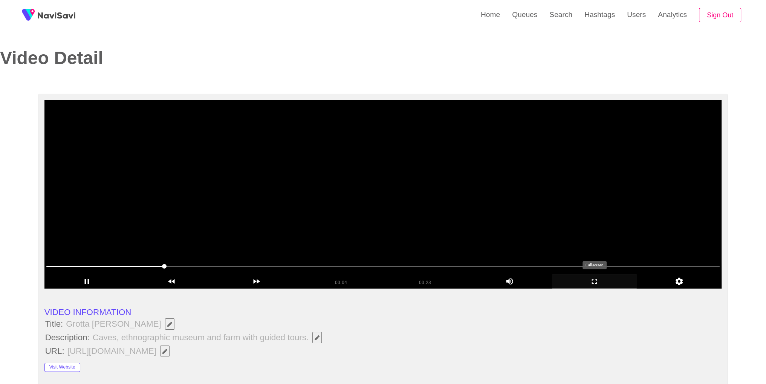
click at [596, 284] on icon "add" at bounding box center [594, 281] width 5 height 5
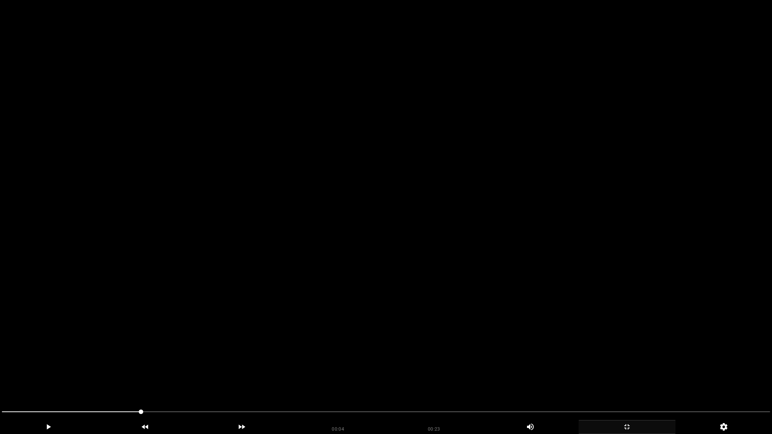
click at [593, 315] on video at bounding box center [386, 217] width 772 height 434
click at [581, 315] on video at bounding box center [386, 217] width 772 height 434
click at [631, 383] on icon "add" at bounding box center [627, 427] width 96 height 9
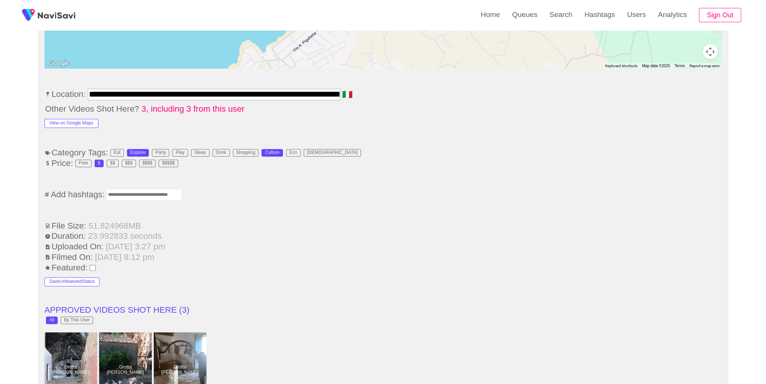
scroll to position [482, 0]
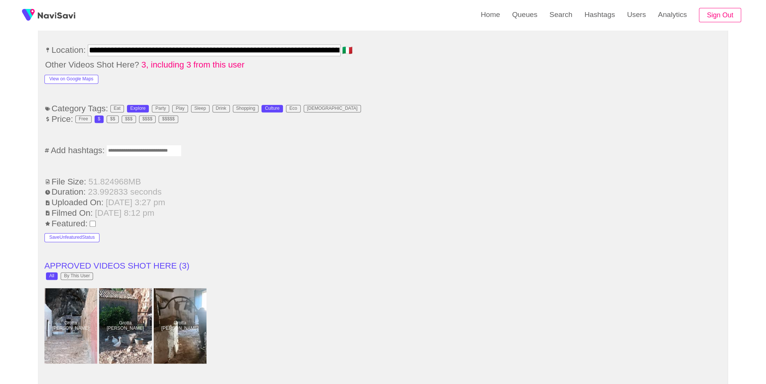
click at [179, 156] on ul "**********" at bounding box center [383, 299] width 678 height 987
click at [172, 153] on input "Enter tag here and press return" at bounding box center [143, 151] width 75 height 12
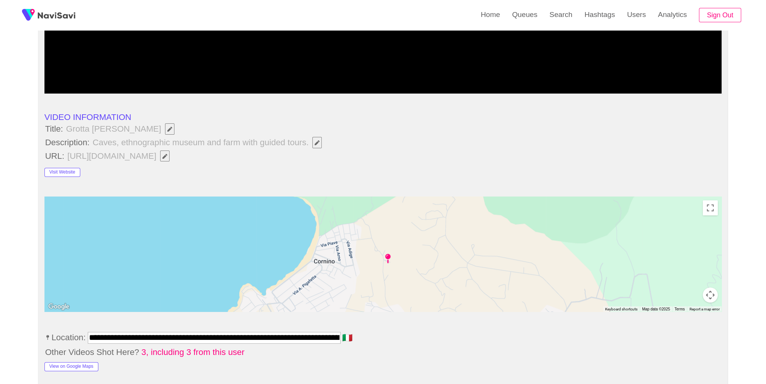
scroll to position [0, 0]
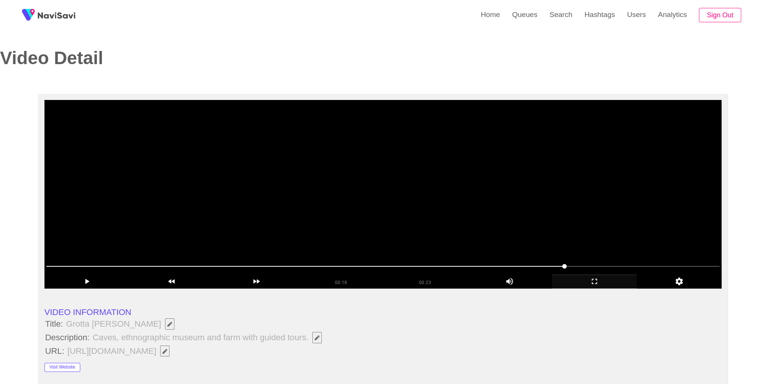
click at [524, 186] on video at bounding box center [383, 194] width 678 height 188
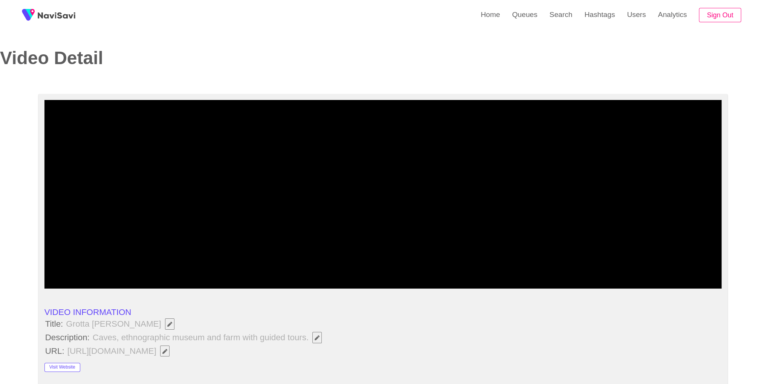
scroll to position [336, 0]
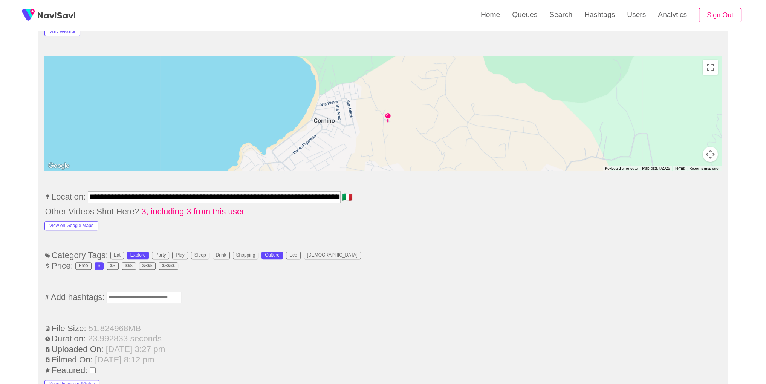
drag, startPoint x: 136, startPoint y: 308, endPoint x: 136, endPoint y: 295, distance: 13.2
click at [136, 294] on input "Enter tag here and press return" at bounding box center [143, 297] width 75 height 12
type input "*********"
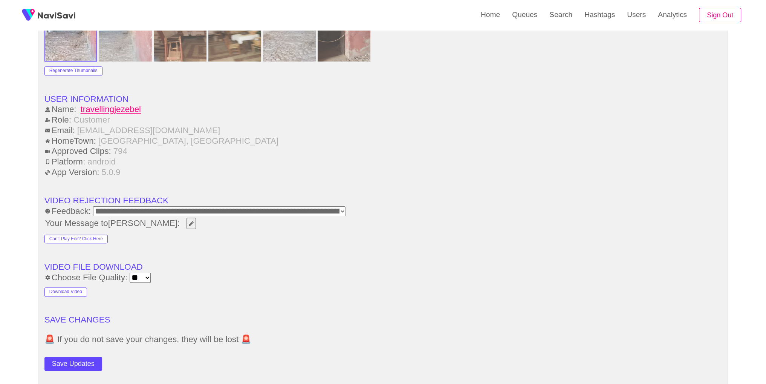
scroll to position [898, 0]
drag, startPoint x: 760, startPoint y: 275, endPoint x: 720, endPoint y: 291, distance: 43.1
click at [80, 356] on button "Save Updates" at bounding box center [73, 363] width 58 height 14
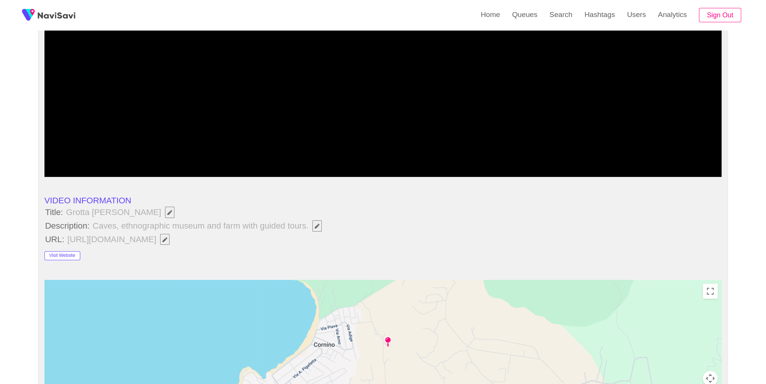
scroll to position [89, 0]
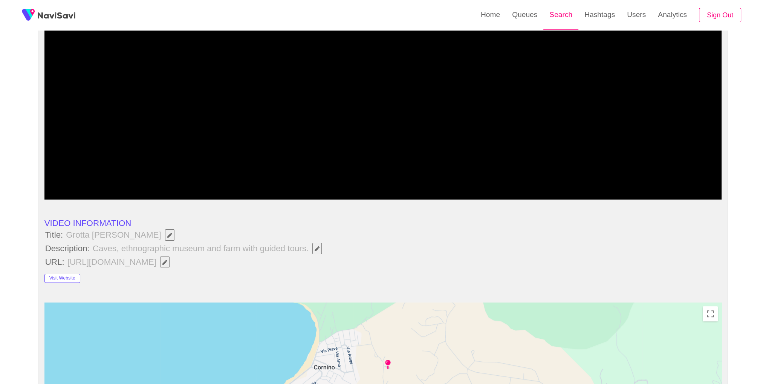
click at [557, 19] on link "Search" at bounding box center [561, 14] width 35 height 29
click at [570, 25] on link "Search" at bounding box center [561, 14] width 35 height 29
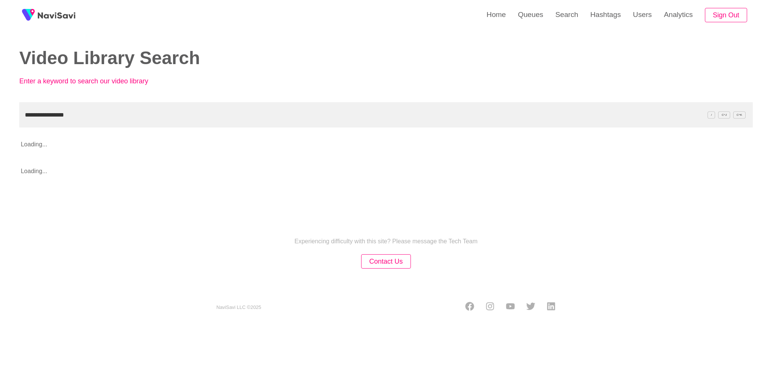
type input "**********"
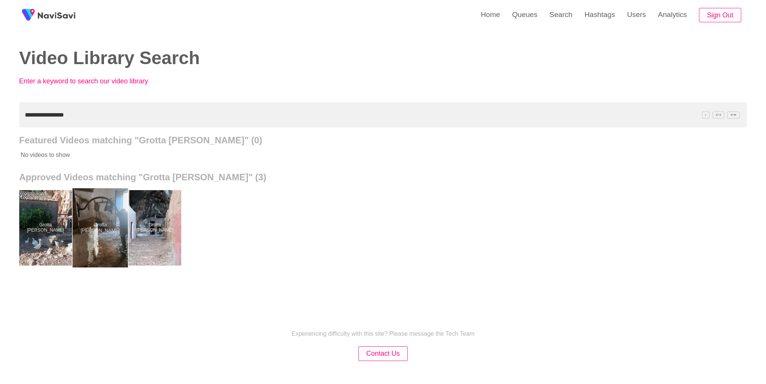
click at [119, 250] on div at bounding box center [99, 227] width 55 height 79
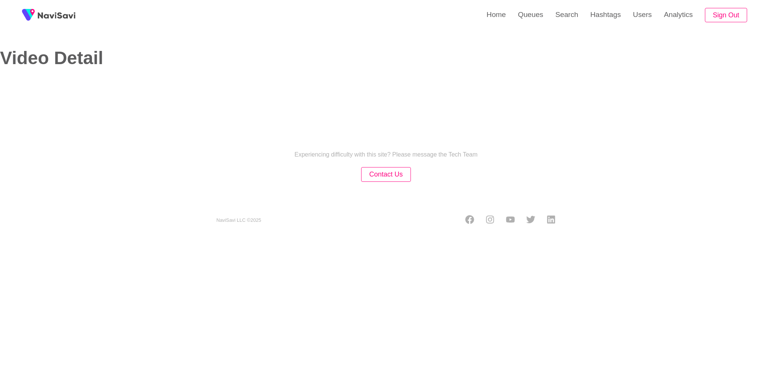
select select "**********"
select select "**"
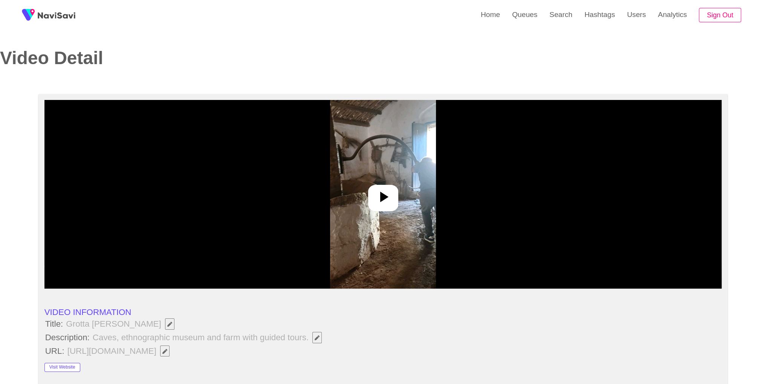
click at [388, 198] on icon at bounding box center [383, 197] width 18 height 18
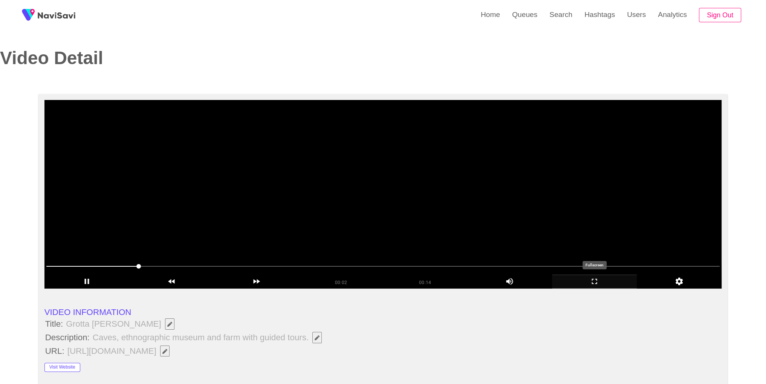
click at [603, 284] on icon "add" at bounding box center [595, 281] width 84 height 9
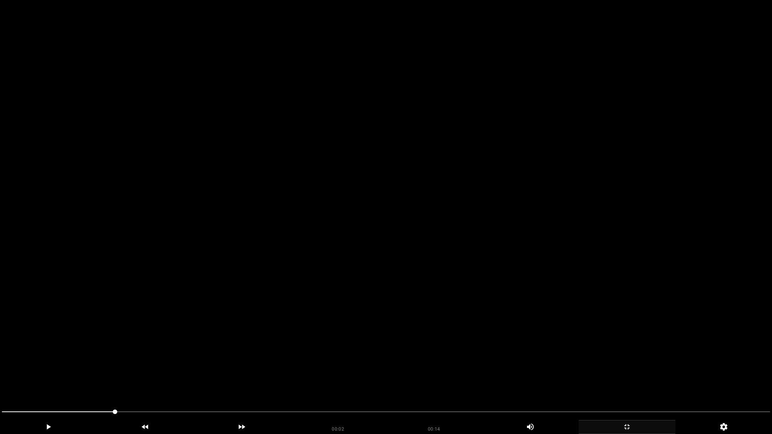
click at [624, 383] on icon "add" at bounding box center [627, 427] width 96 height 9
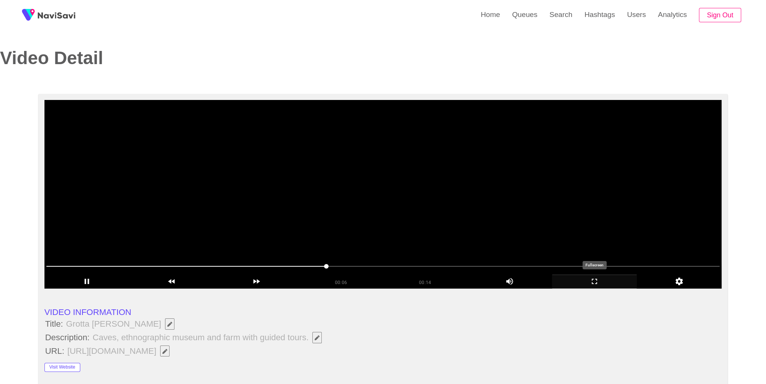
click at [605, 277] on icon "add" at bounding box center [595, 281] width 84 height 9
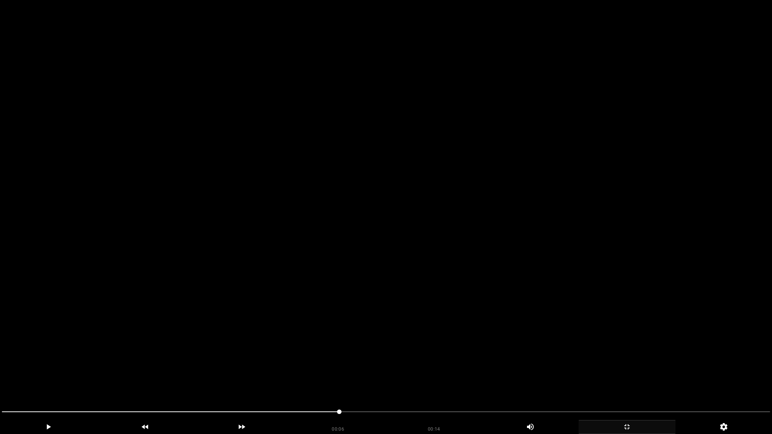
click at [587, 303] on video at bounding box center [386, 217] width 772 height 434
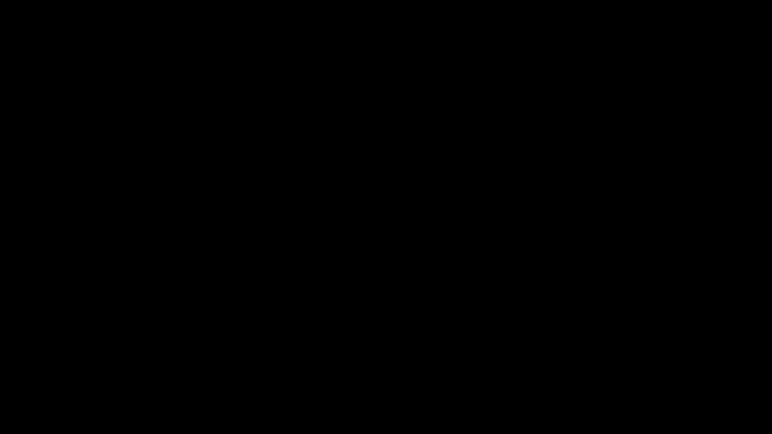
click at [625, 383] on icon "add" at bounding box center [627, 427] width 96 height 9
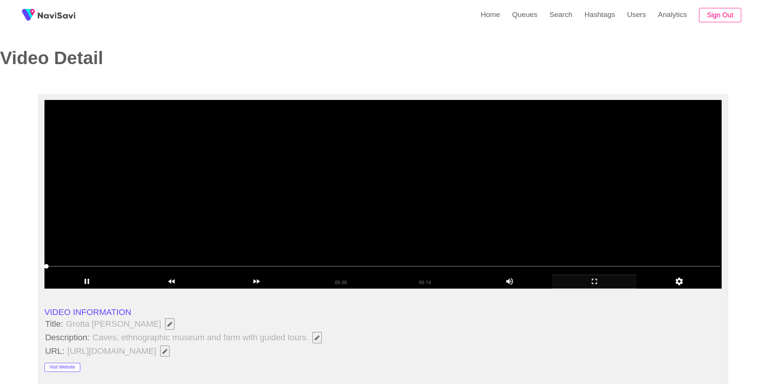
click at [422, 205] on video at bounding box center [383, 194] width 678 height 188
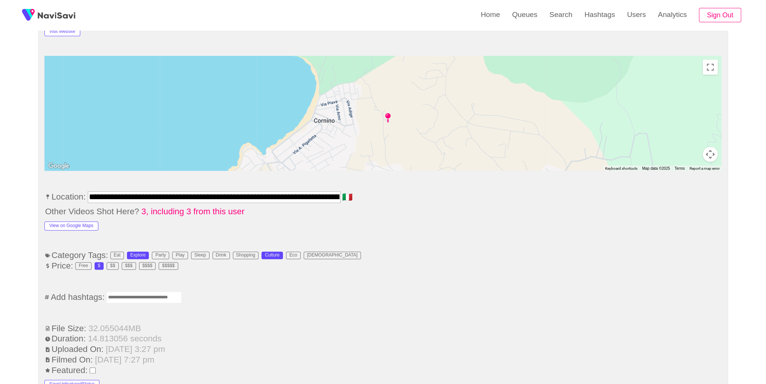
click at [128, 294] on input "Enter tag here and press return" at bounding box center [143, 297] width 75 height 12
type input "*********"
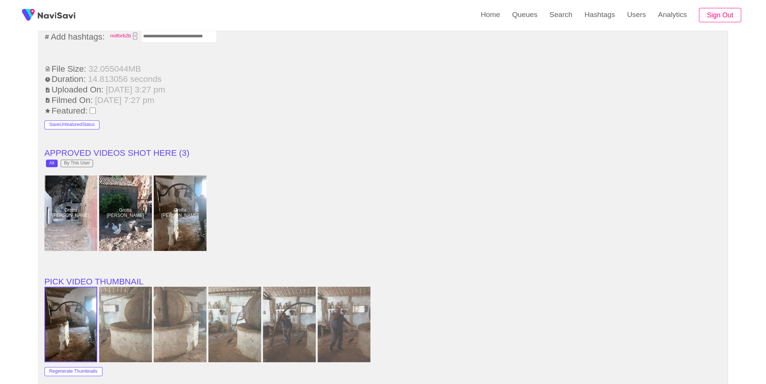
scroll to position [858, 0]
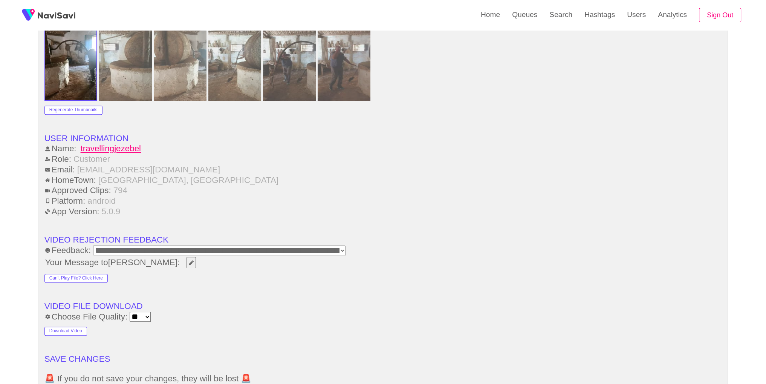
drag, startPoint x: 754, startPoint y: 294, endPoint x: 754, endPoint y: 319, distance: 24.5
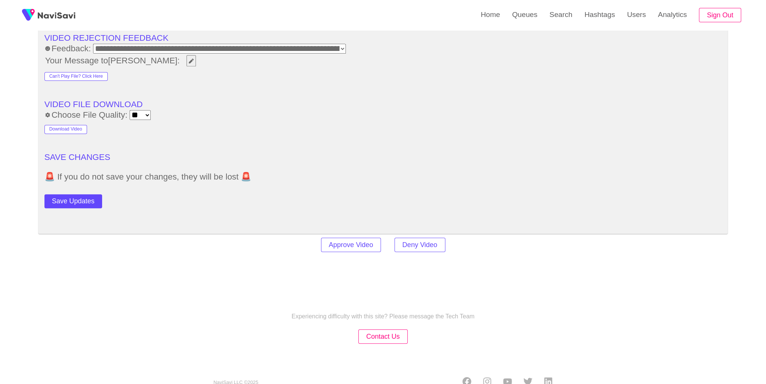
click at [85, 199] on button "Save Updates" at bounding box center [73, 201] width 58 height 14
click at [82, 203] on button "Save Updates" at bounding box center [73, 201] width 58 height 14
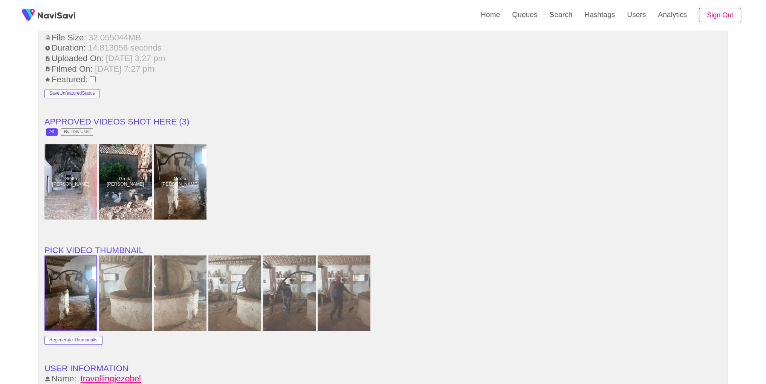
scroll to position [621, 0]
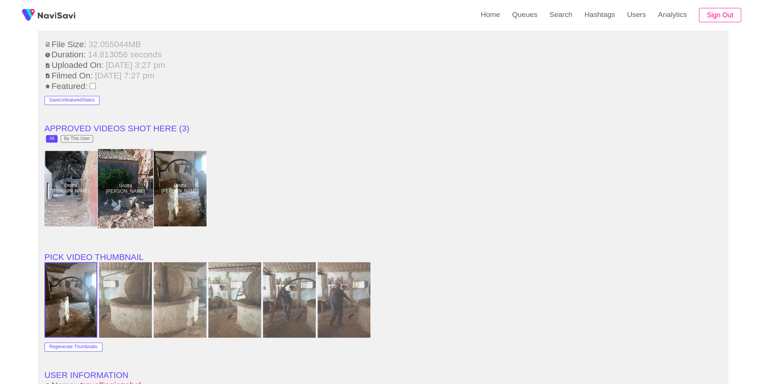
click at [130, 193] on div at bounding box center [125, 188] width 55 height 79
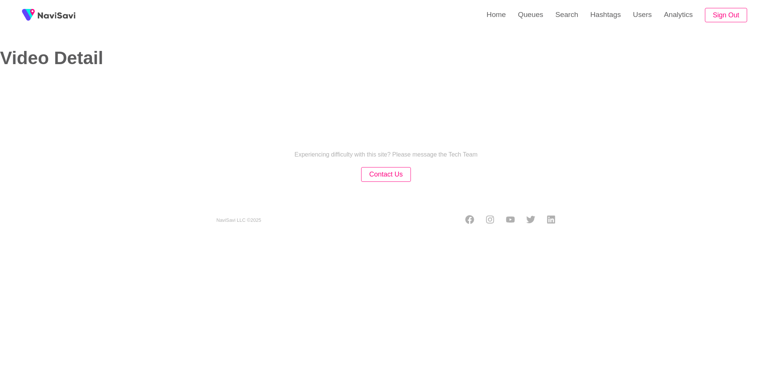
select select "**********"
select select "**"
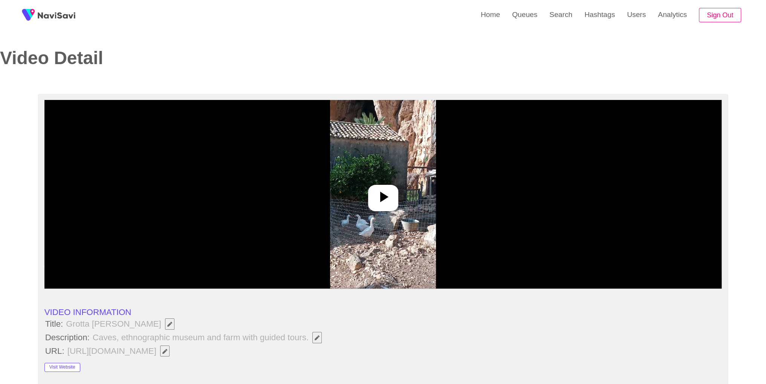
click at [377, 194] on icon at bounding box center [383, 197] width 18 height 18
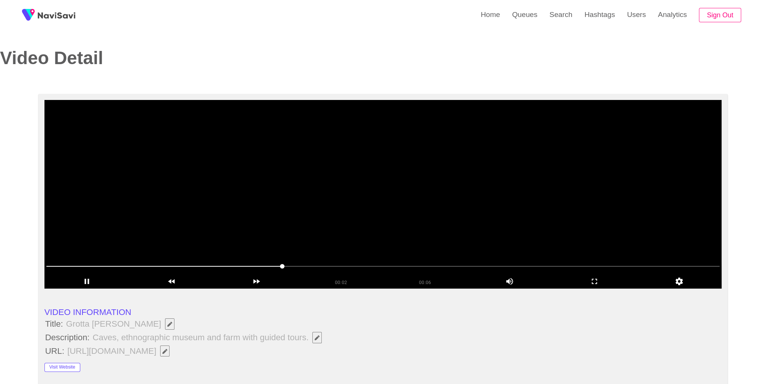
click at [407, 183] on video at bounding box center [383, 194] width 678 height 188
click at [595, 282] on icon "add" at bounding box center [595, 281] width 84 height 9
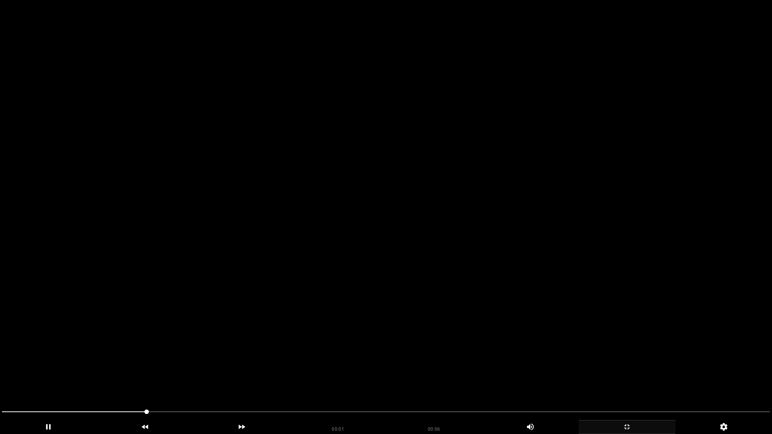
click at [415, 262] on video at bounding box center [386, 217] width 772 height 434
drag, startPoint x: 618, startPoint y: 426, endPoint x: 533, endPoint y: 260, distance: 186.7
click at [619, 383] on icon "add" at bounding box center [627, 427] width 96 height 9
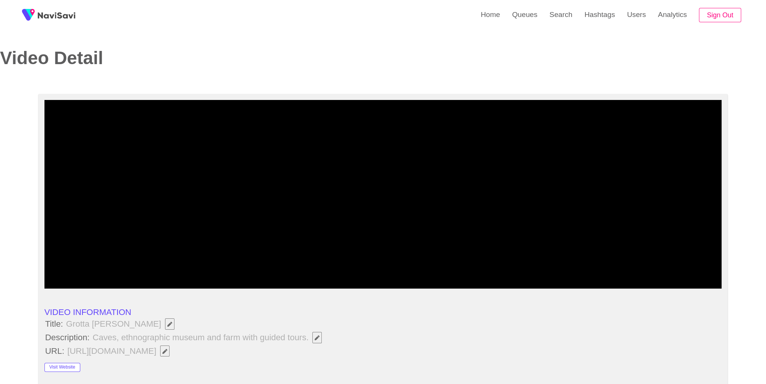
click at [433, 167] on video at bounding box center [383, 194] width 678 height 188
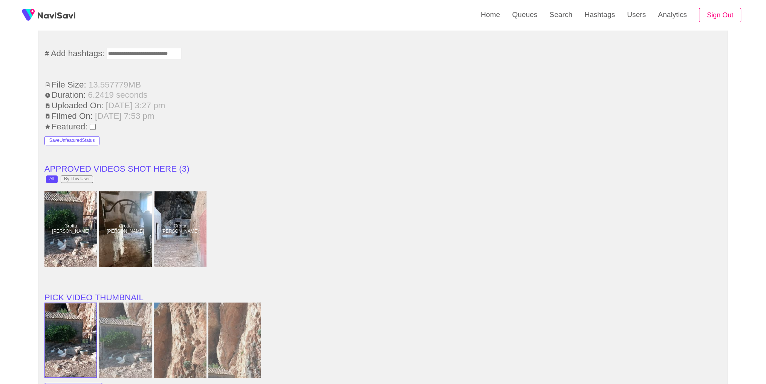
scroll to position [582, 0]
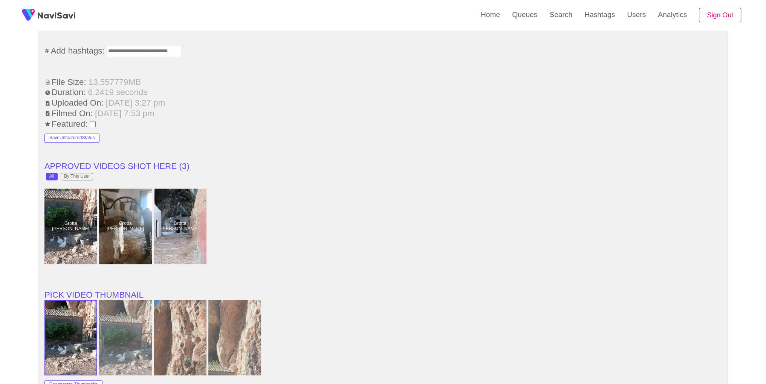
click at [131, 51] on input "Enter tag here and press return" at bounding box center [143, 51] width 75 height 12
type input "*"
type input "******"
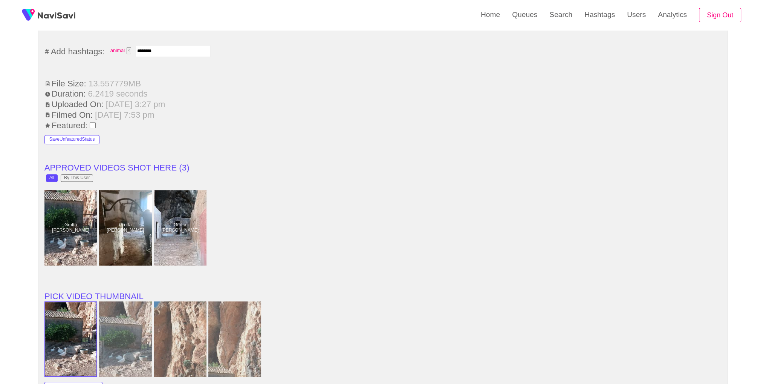
type input "*********"
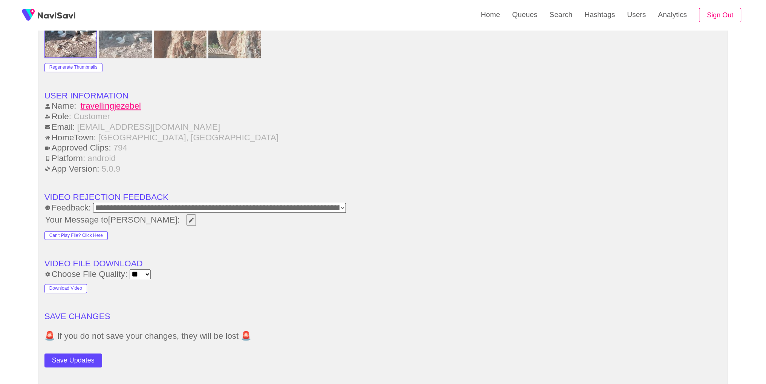
scroll to position [1072, 0]
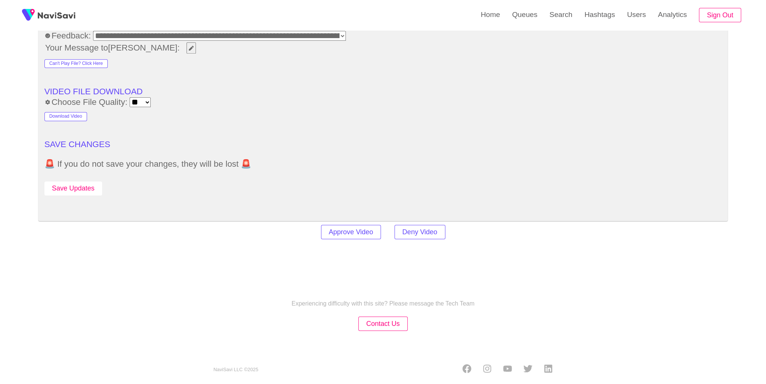
click at [83, 181] on button "Save Updates" at bounding box center [73, 188] width 58 height 14
click at [548, 28] on link "Search" at bounding box center [561, 14] width 35 height 29
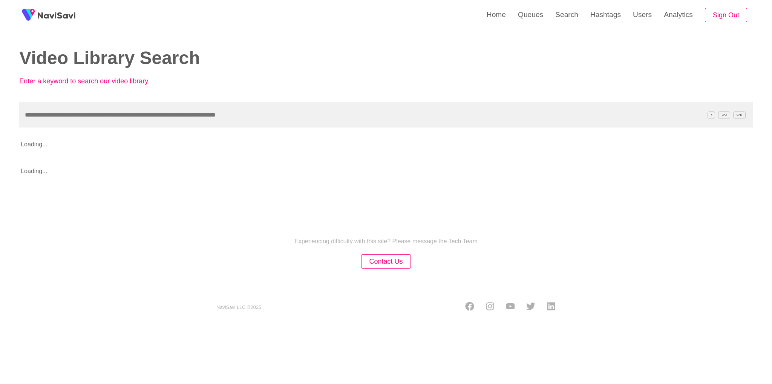
click at [273, 121] on input "text" at bounding box center [386, 114] width 734 height 25
type input "**********"
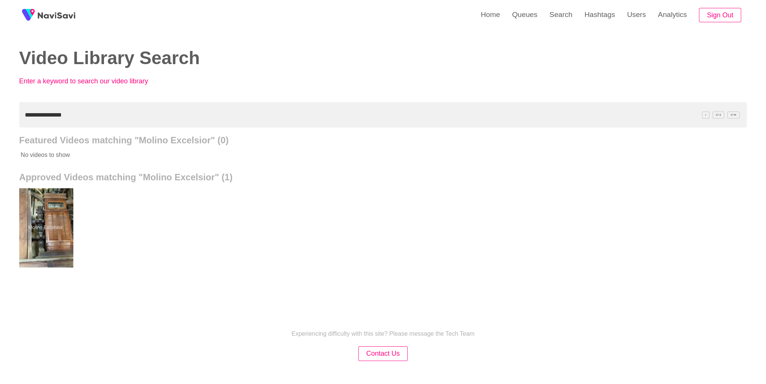
click at [42, 242] on div at bounding box center [45, 227] width 55 height 79
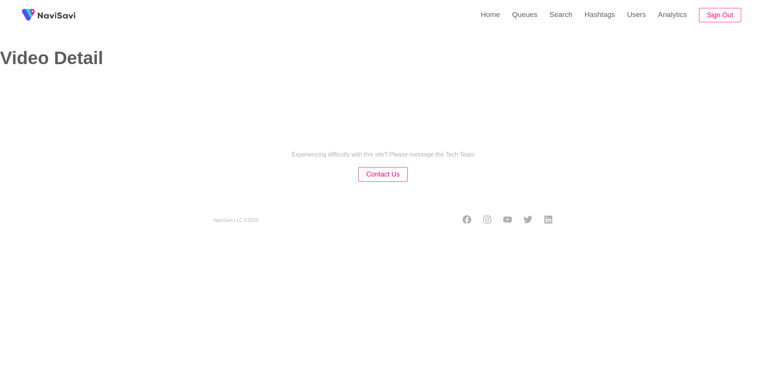
select select "**********"
select select "**"
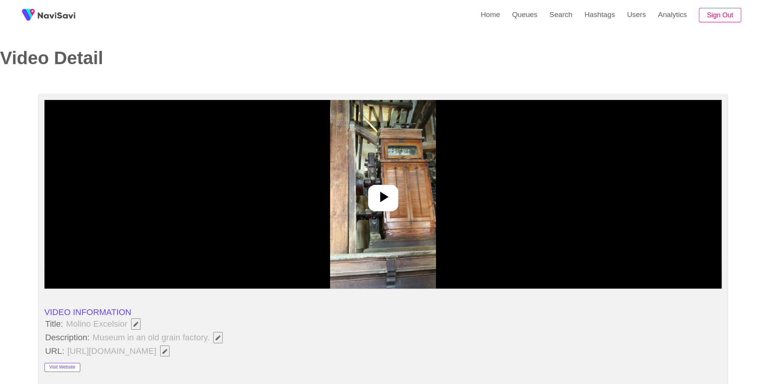
click at [402, 236] on img at bounding box center [383, 194] width 106 height 188
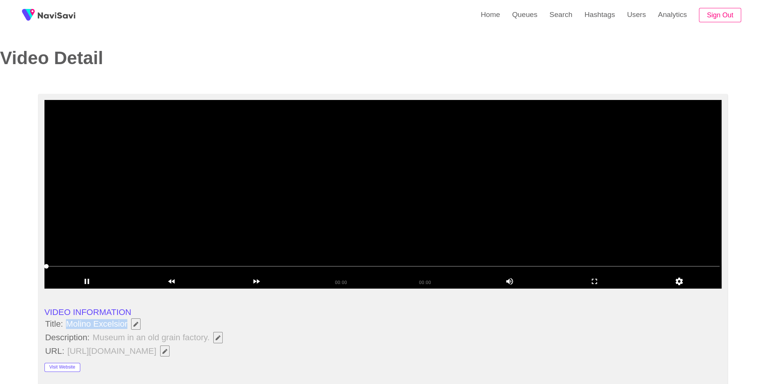
drag, startPoint x: 66, startPoint y: 322, endPoint x: 127, endPoint y: 323, distance: 60.7
click at [127, 323] on span "Molino Excelsior" at bounding box center [105, 323] width 80 height 13
copy span "Molino Excelsior"
click at [216, 340] on button "button" at bounding box center [217, 337] width 9 height 11
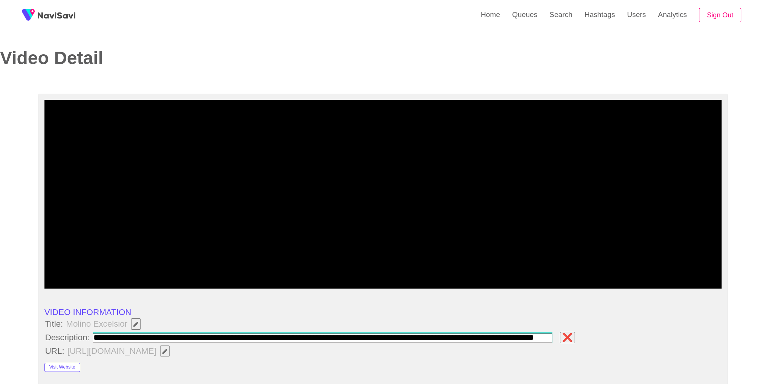
scroll to position [0, 10]
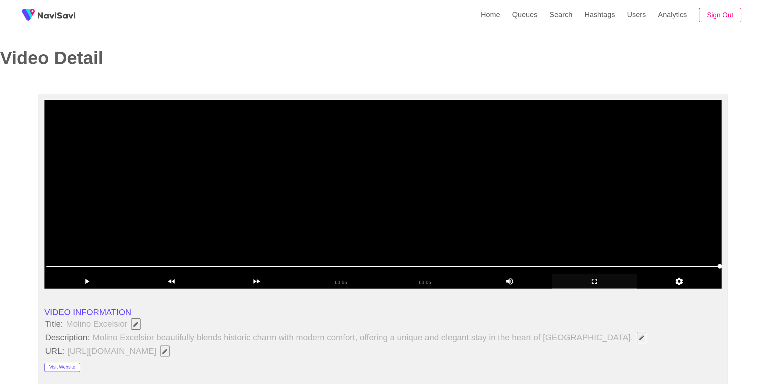
click at [593, 288] on div "add" at bounding box center [594, 281] width 85 height 14
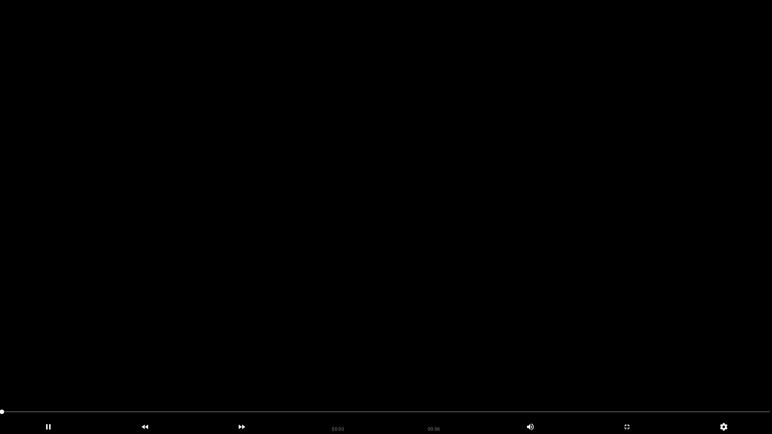
click at [493, 260] on video at bounding box center [386, 217] width 772 height 434
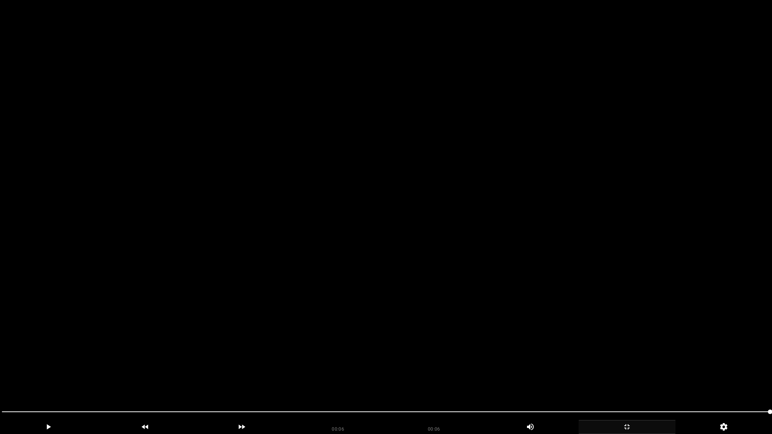
click at [630, 383] on icon "add" at bounding box center [627, 427] width 96 height 9
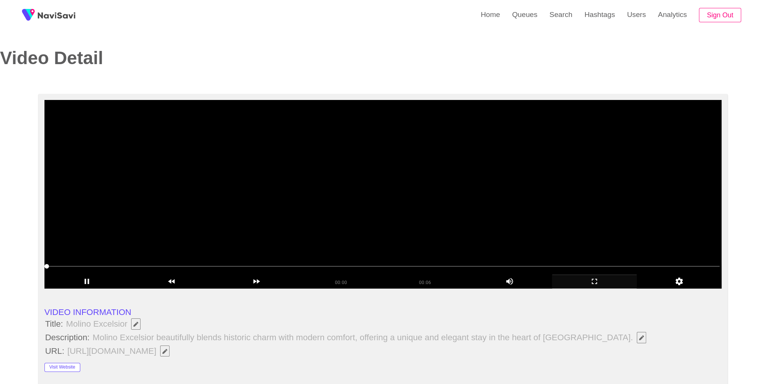
click at [579, 170] on video at bounding box center [383, 194] width 678 height 188
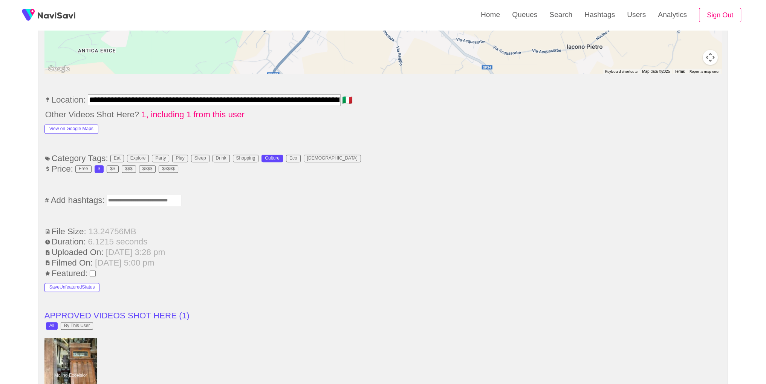
scroll to position [393, 0]
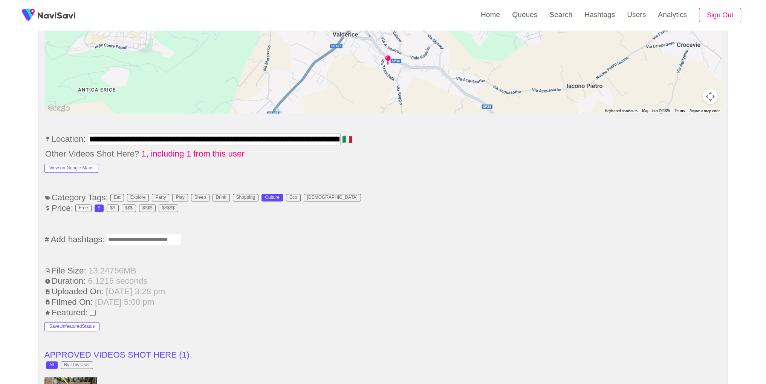
click at [138, 236] on input "Enter tag here and press return" at bounding box center [143, 240] width 75 height 12
type input "*********"
type input "******"
type input "*********"
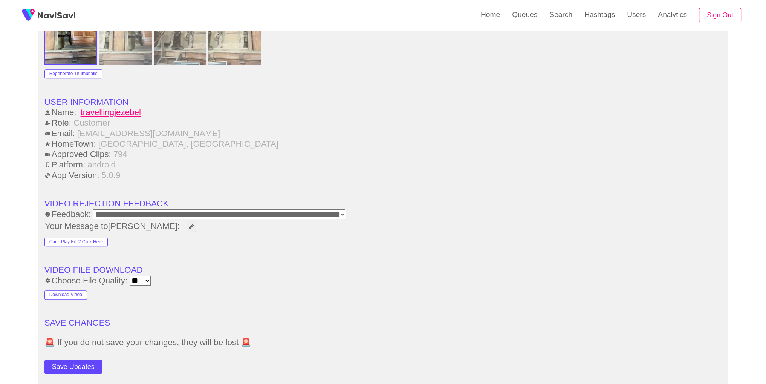
scroll to position [899, 0]
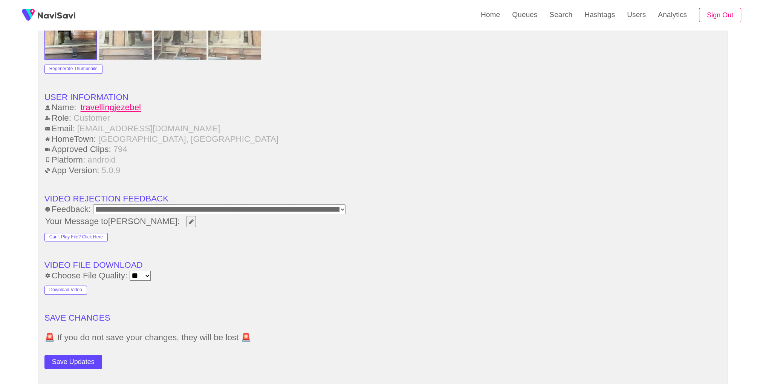
click at [105, 363] on div "Save Updates" at bounding box center [112, 360] width 136 height 17
click at [93, 362] on button "Save Updates" at bounding box center [73, 362] width 58 height 14
click at [561, 25] on link "Search" at bounding box center [561, 14] width 35 height 29
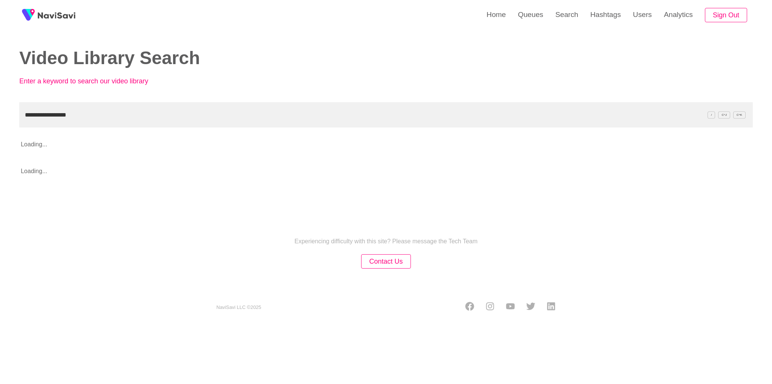
type input "**********"
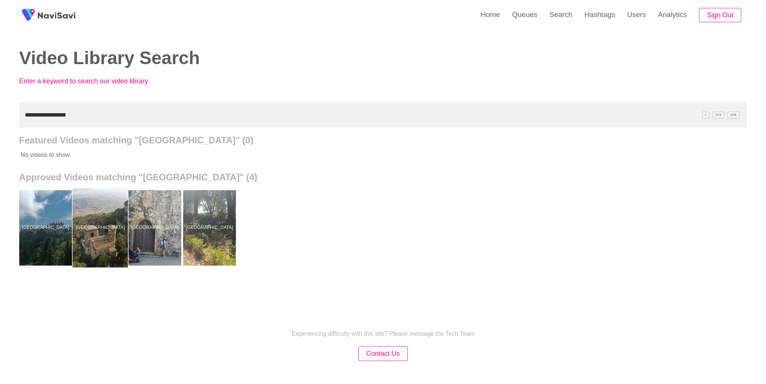
click at [104, 224] on div at bounding box center [99, 227] width 55 height 79
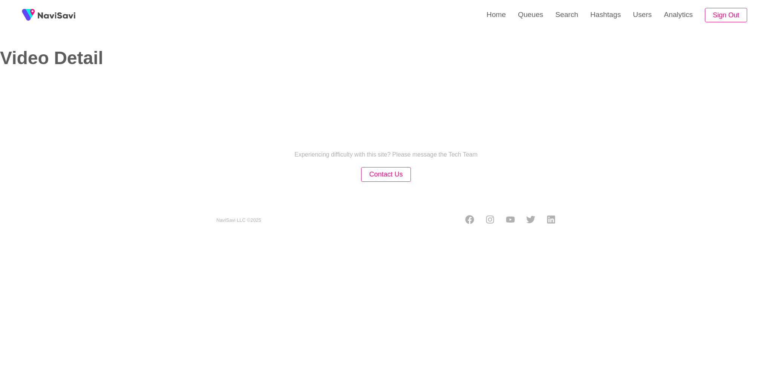
select select "**********"
select select "**"
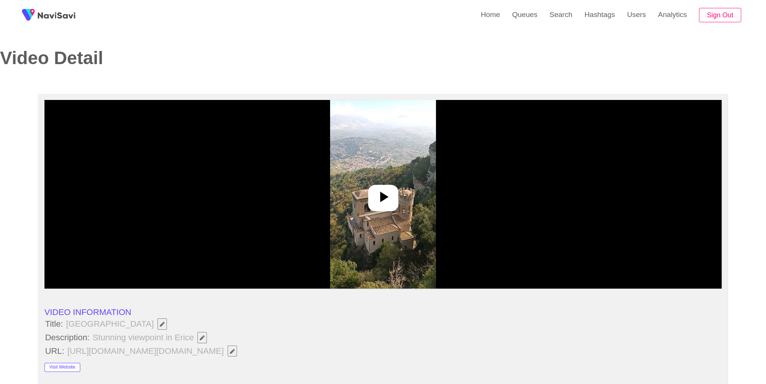
click at [446, 188] on div at bounding box center [383, 194] width 678 height 188
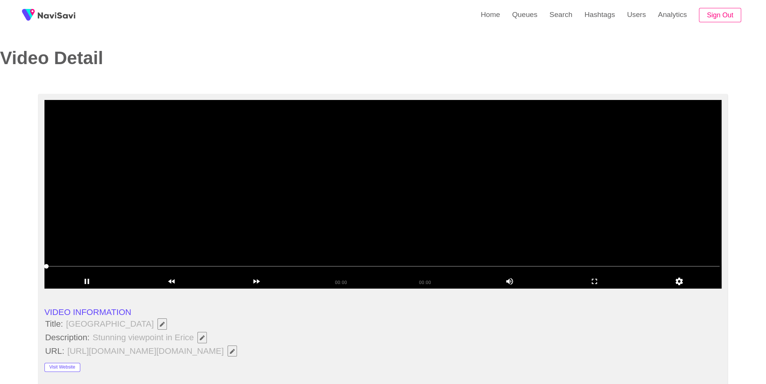
drag, startPoint x: 67, startPoint y: 325, endPoint x: 135, endPoint y: 328, distance: 68.7
click at [135, 328] on span "[GEOGRAPHIC_DATA]" at bounding box center [118, 323] width 106 height 13
copy span "[GEOGRAPHIC_DATA]"
click at [203, 335] on icon "Edit Field" at bounding box center [202, 337] width 5 height 5
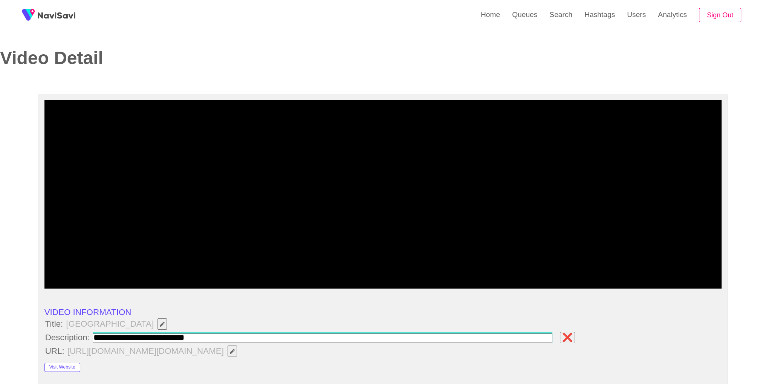
type input "**********"
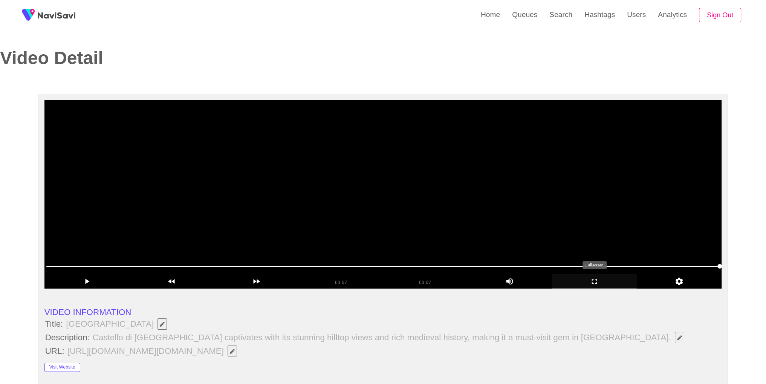
click at [591, 285] on icon "add" at bounding box center [595, 281] width 84 height 9
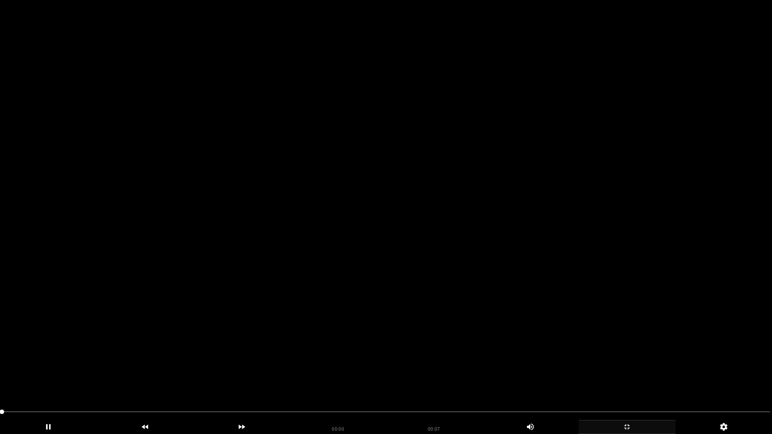
click at [504, 279] on video at bounding box center [386, 217] width 772 height 434
click at [627, 383] on icon "add" at bounding box center [627, 427] width 96 height 9
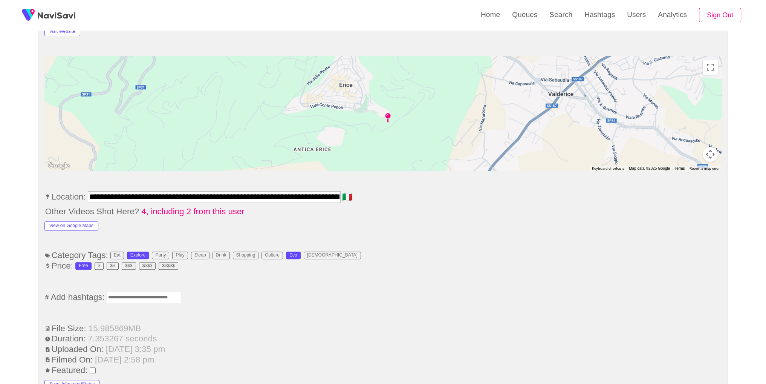
scroll to position [425, 0]
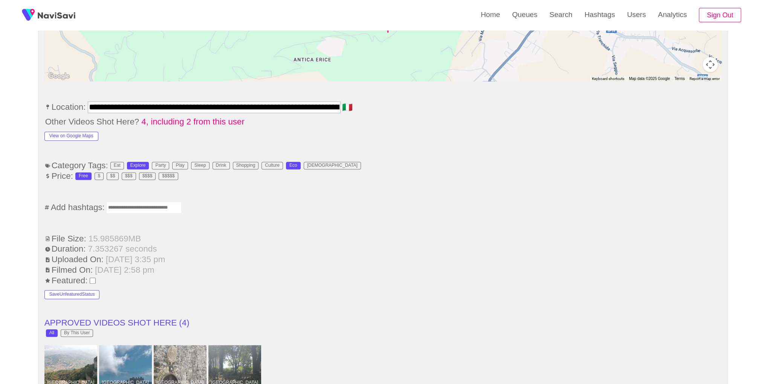
click at [173, 208] on input "Enter tag here and press return" at bounding box center [143, 208] width 75 height 12
type input "*********"
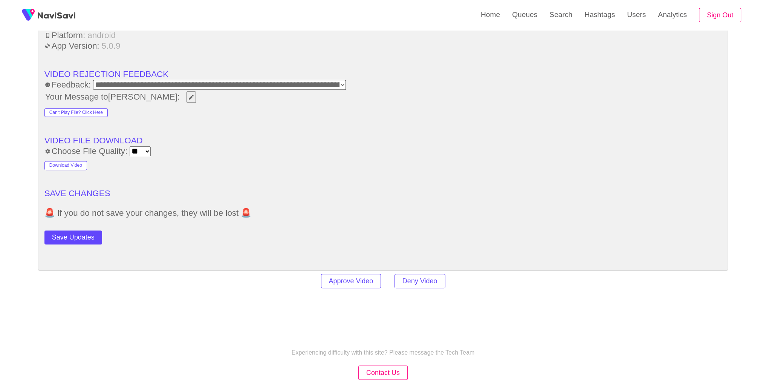
scroll to position [1072, 0]
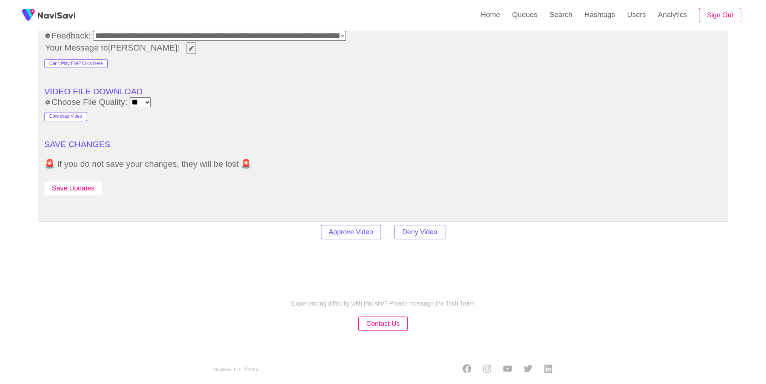
click at [81, 181] on button "Save Updates" at bounding box center [73, 188] width 58 height 14
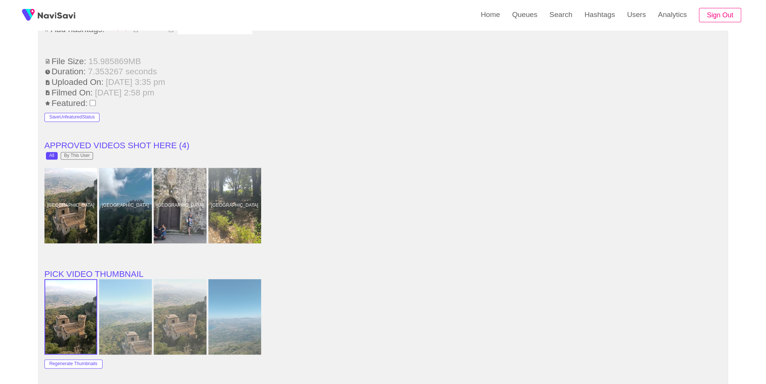
scroll to position [608, 0]
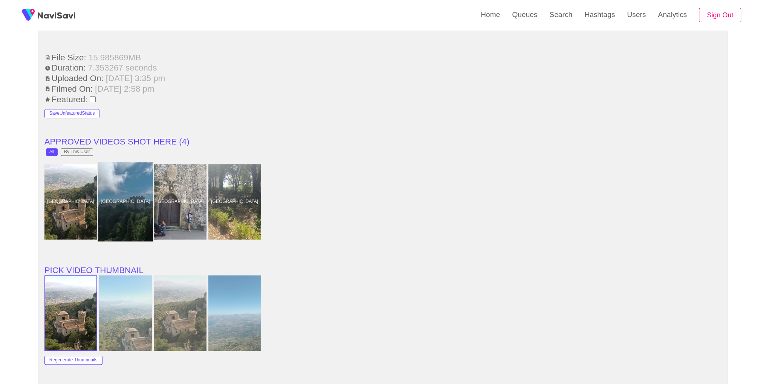
click at [128, 204] on div at bounding box center [125, 201] width 55 height 79
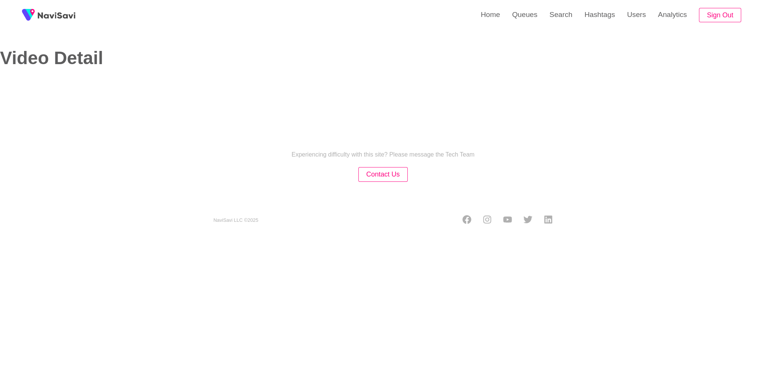
select select "**********"
select select "**"
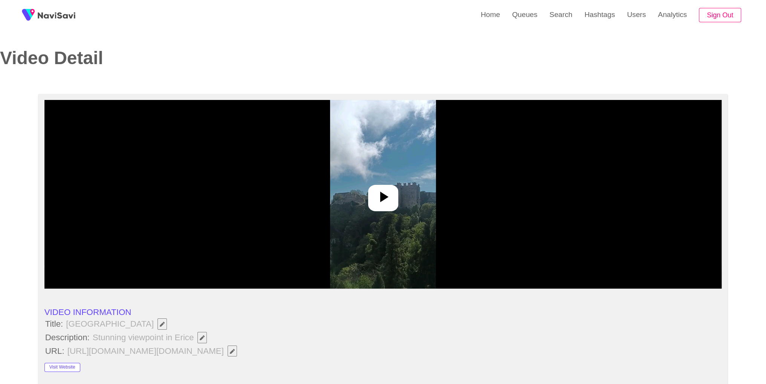
click at [385, 199] on icon at bounding box center [383, 197] width 18 height 18
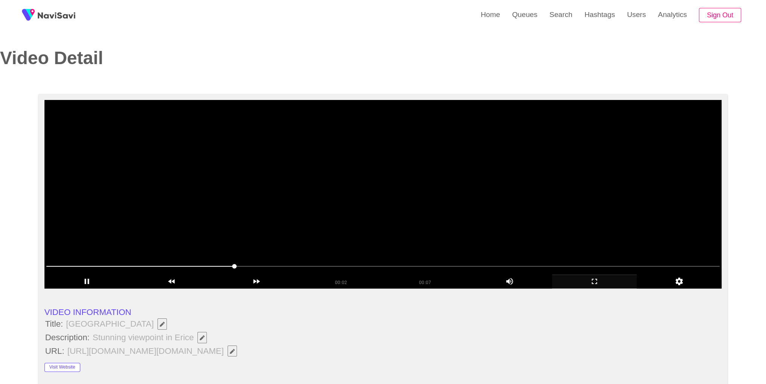
click at [596, 283] on icon "add" at bounding box center [594, 281] width 5 height 5
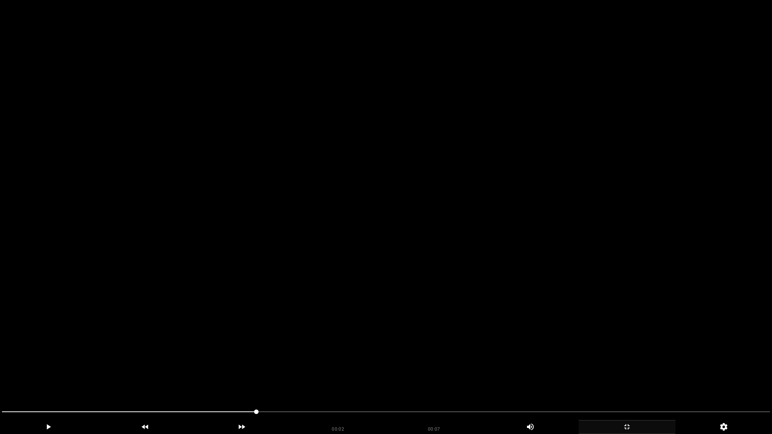
click at [596, 316] on video at bounding box center [386, 217] width 772 height 434
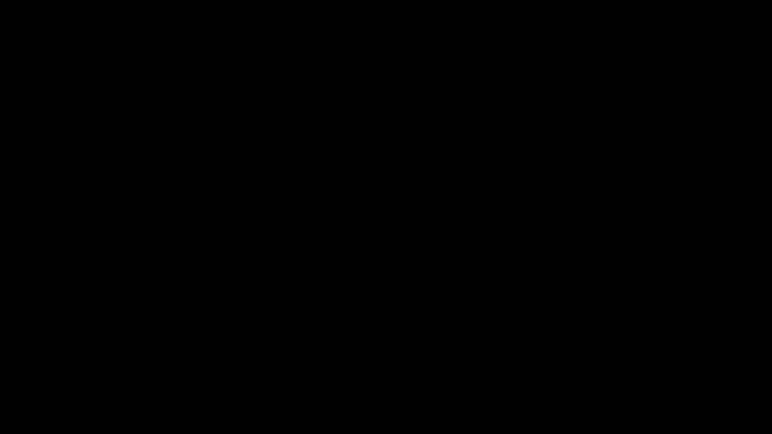
click at [641, 383] on div "add" at bounding box center [627, 427] width 97 height 14
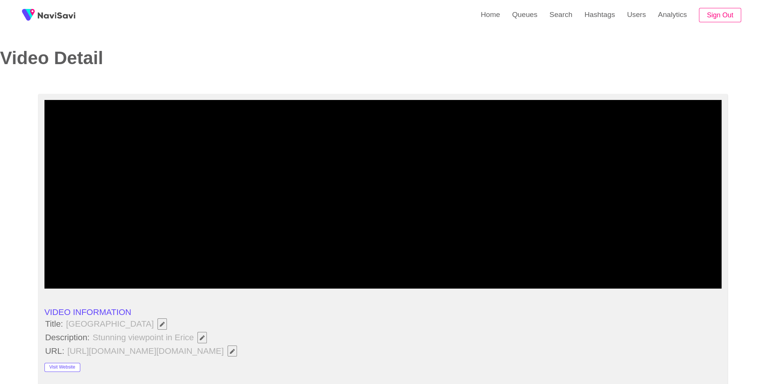
click at [206, 340] on button "button" at bounding box center [202, 337] width 9 height 11
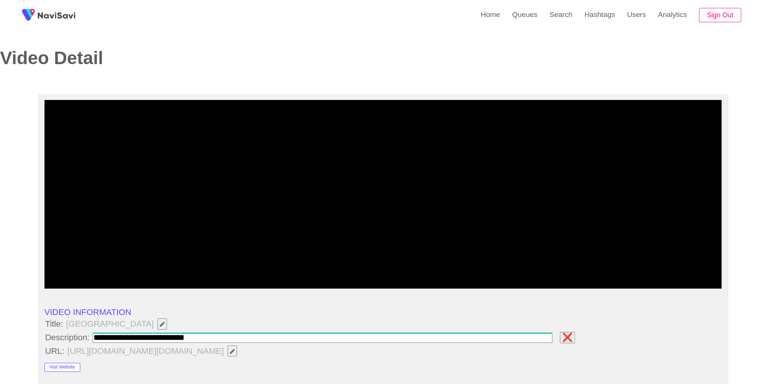
type input "**********"
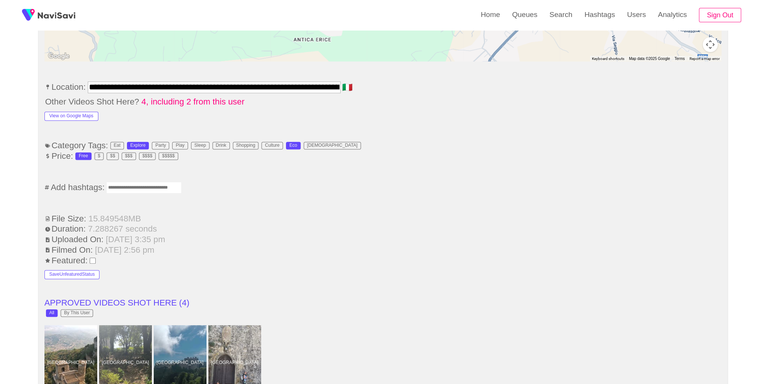
scroll to position [425, 0]
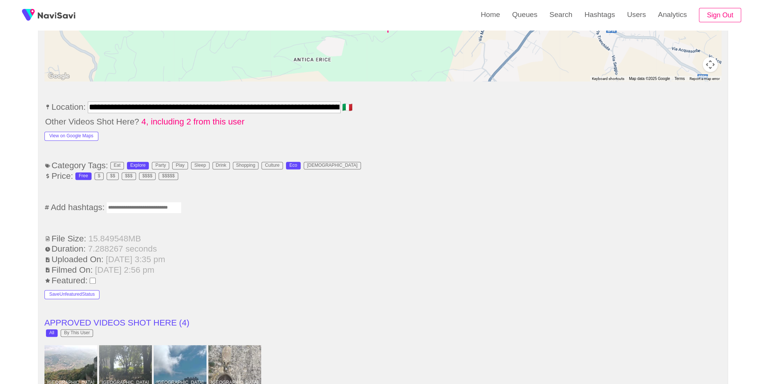
click at [138, 208] on input "Enter tag here and press return" at bounding box center [143, 208] width 75 height 12
type input "*********"
type input "**********"
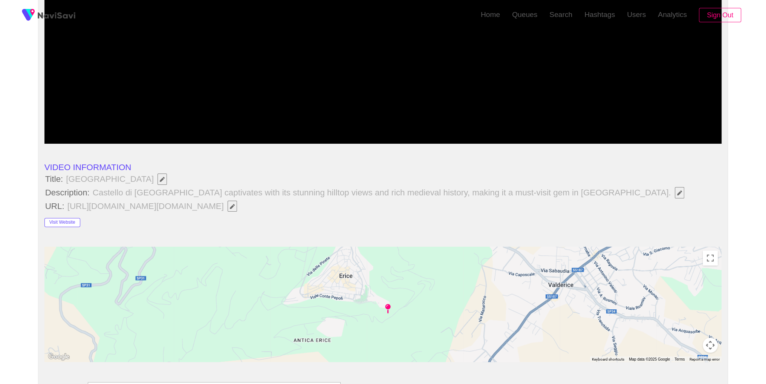
scroll to position [0, 0]
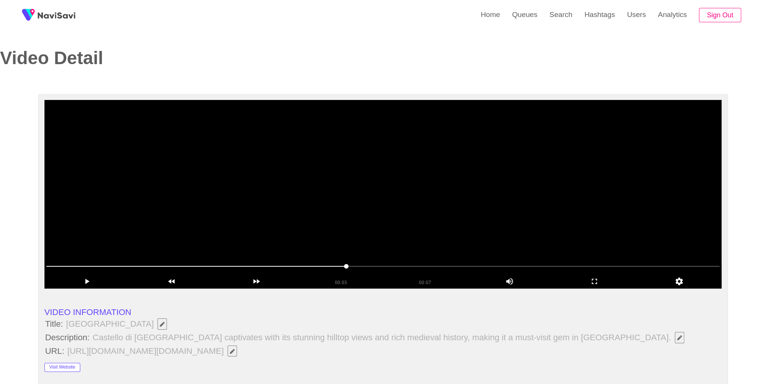
click at [413, 181] on video at bounding box center [383, 194] width 678 height 188
click at [398, 263] on span at bounding box center [383, 266] width 674 height 12
drag, startPoint x: 572, startPoint y: 268, endPoint x: 582, endPoint y: 271, distance: 10.4
click at [582, 271] on span at bounding box center [383, 266] width 674 height 12
drag, startPoint x: 698, startPoint y: 264, endPoint x: 727, endPoint y: 263, distance: 29.1
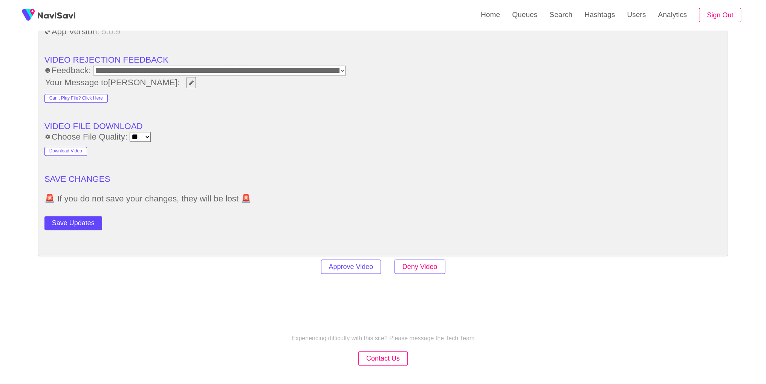
scroll to position [1039, 0]
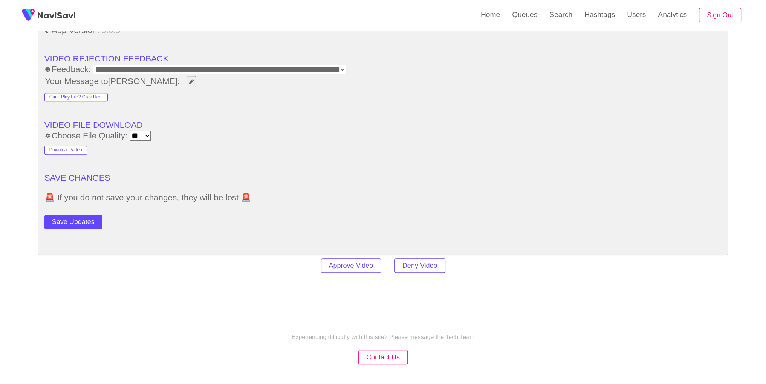
click at [72, 218] on button "Save Updates" at bounding box center [73, 222] width 58 height 14
click at [552, 21] on link "Search" at bounding box center [561, 14] width 35 height 29
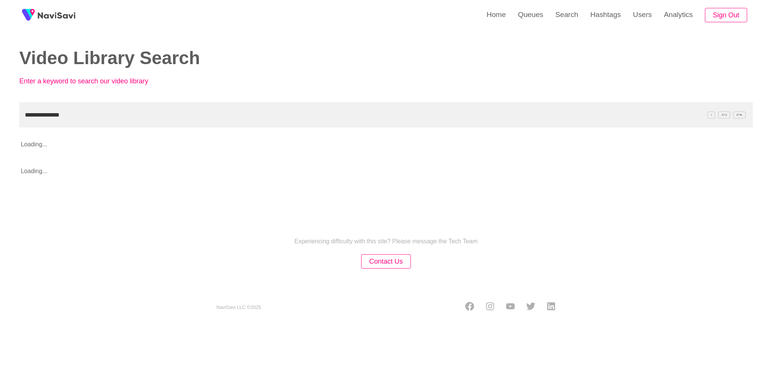
type input "**********"
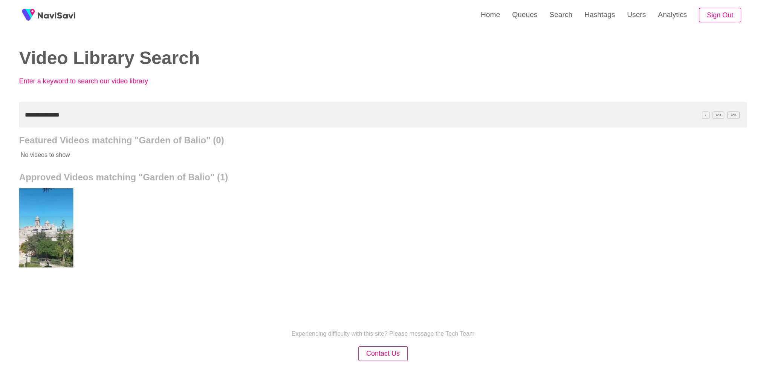
click at [33, 243] on div at bounding box center [45, 227] width 55 height 79
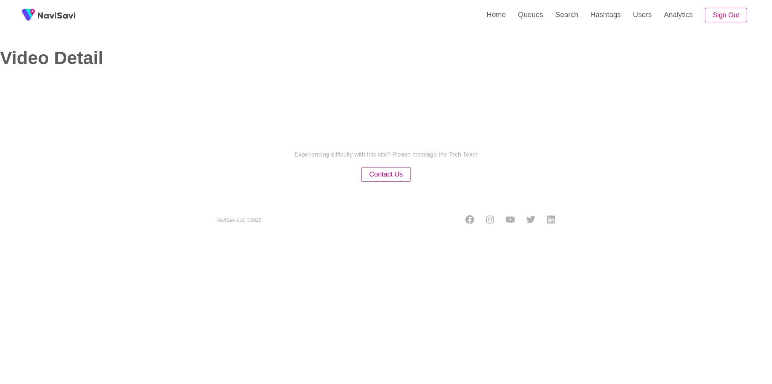
select select "**********"
select select "**"
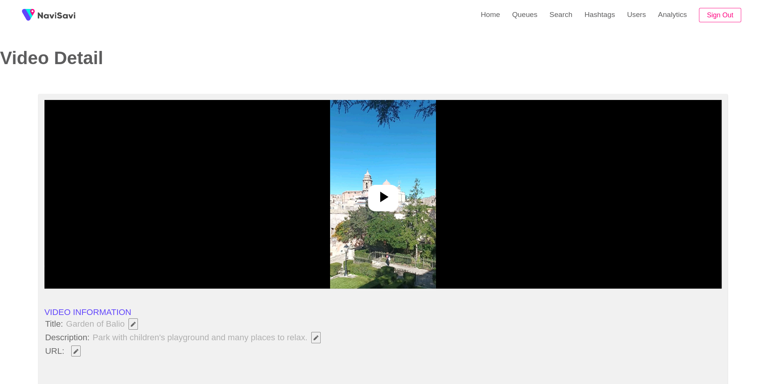
click at [380, 191] on icon at bounding box center [383, 197] width 18 height 18
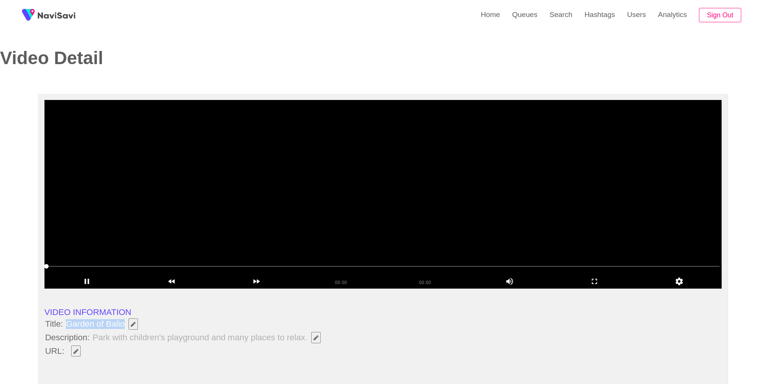
drag, startPoint x: 67, startPoint y: 326, endPoint x: 124, endPoint y: 325, distance: 56.2
click at [124, 325] on span "Garden of Balio" at bounding box center [103, 323] width 77 height 13
copy span "Garden of Balio"
click at [77, 349] on icon "Edit Field" at bounding box center [76, 351] width 5 height 5
type input "**********"
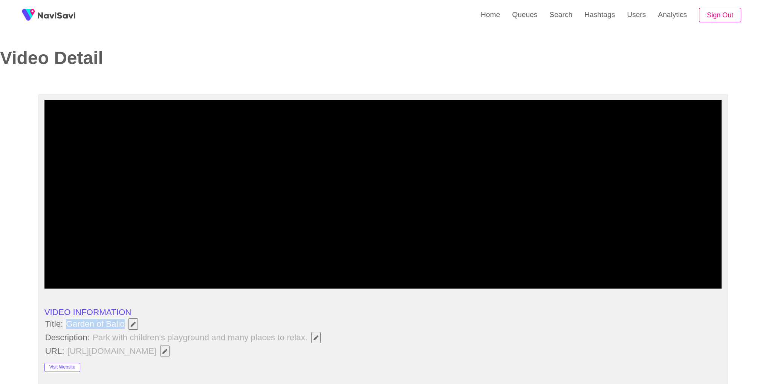
drag, startPoint x: 65, startPoint y: 325, endPoint x: 124, endPoint y: 323, distance: 58.8
click at [124, 323] on span "Garden of Balio" at bounding box center [103, 323] width 77 height 13
copy span "Garden of Balio"
click at [317, 339] on icon "Edit Field" at bounding box center [316, 337] width 5 height 5
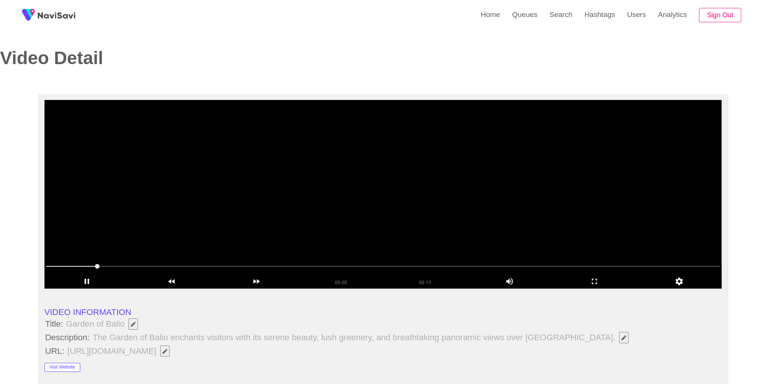
click at [495, 212] on video at bounding box center [383, 194] width 678 height 188
click at [604, 285] on icon "add" at bounding box center [595, 281] width 84 height 9
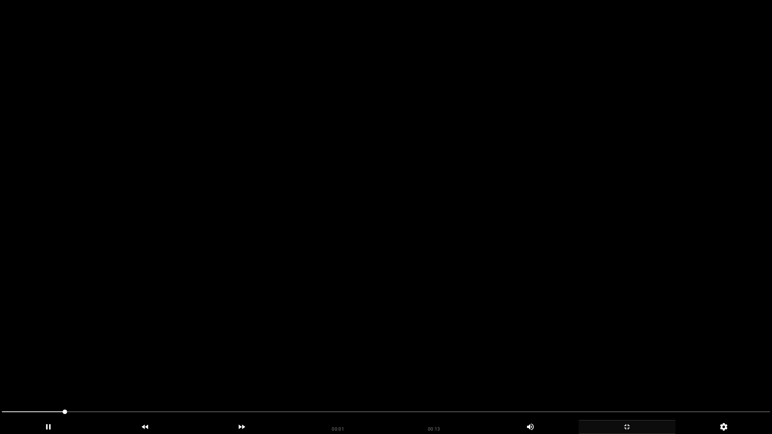
click at [433, 249] on video at bounding box center [386, 217] width 772 height 434
click at [638, 383] on icon "add" at bounding box center [627, 427] width 96 height 9
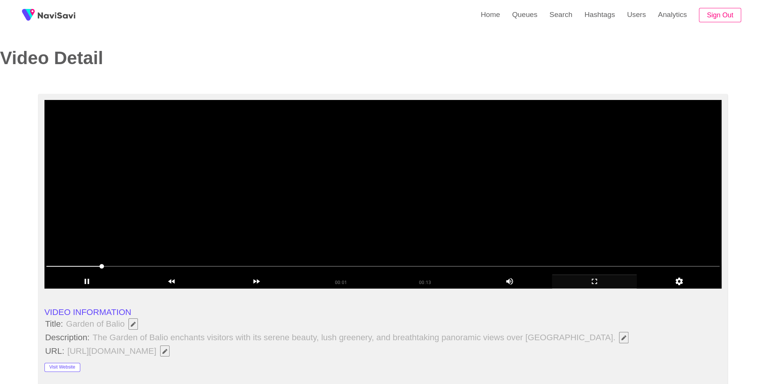
click at [524, 187] on video at bounding box center [383, 194] width 678 height 188
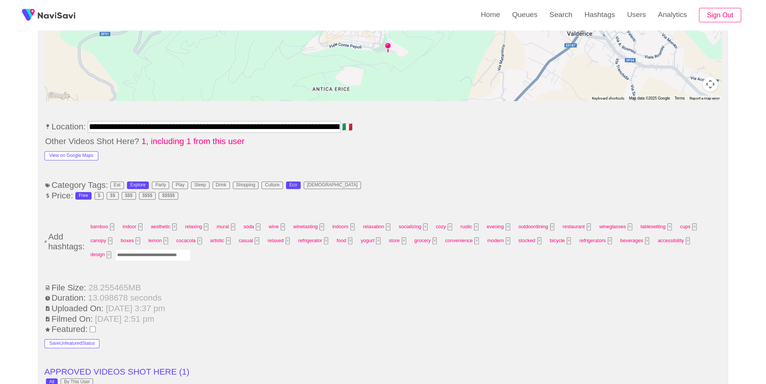
scroll to position [415, 0]
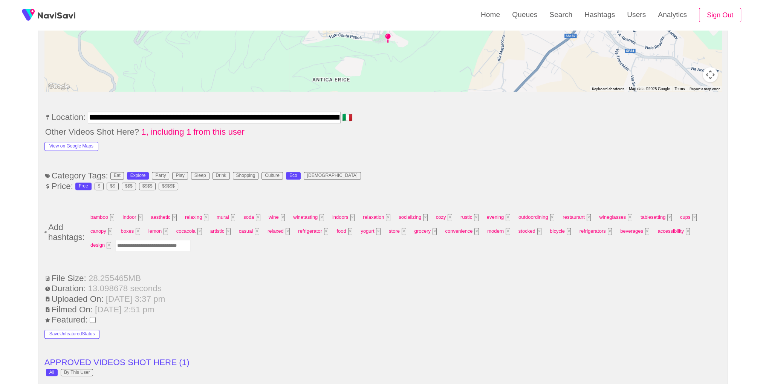
click at [144, 240] on input "Enter tag here and press return" at bounding box center [152, 246] width 75 height 12
type input "*********"
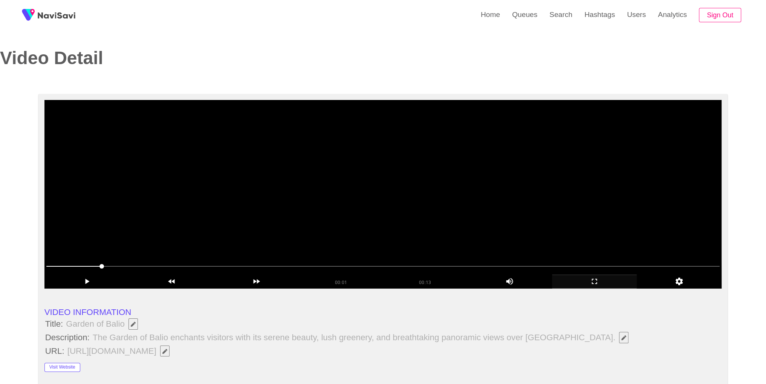
click at [427, 187] on video at bounding box center [383, 194] width 678 height 188
click at [608, 271] on span at bounding box center [383, 266] width 674 height 12
click at [598, 280] on icon "add" at bounding box center [595, 281] width 84 height 9
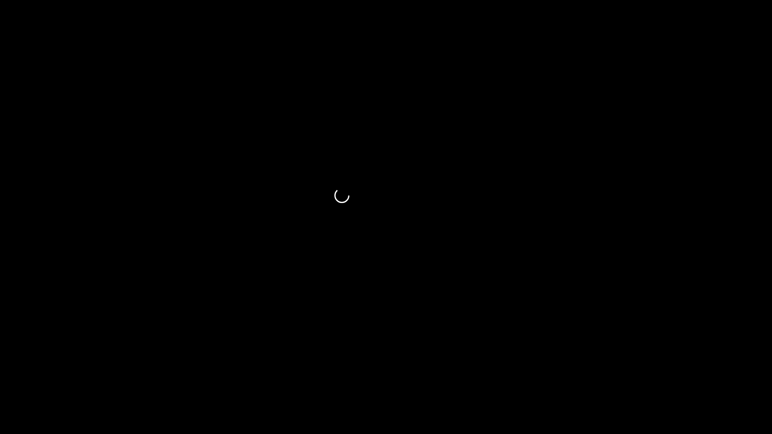
click at [623, 383] on div "add" at bounding box center [627, 427] width 97 height 14
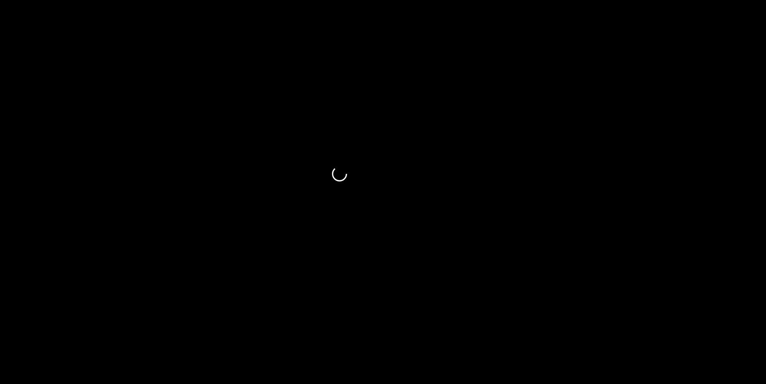
click at [438, 198] on video at bounding box center [383, 192] width 766 height 384
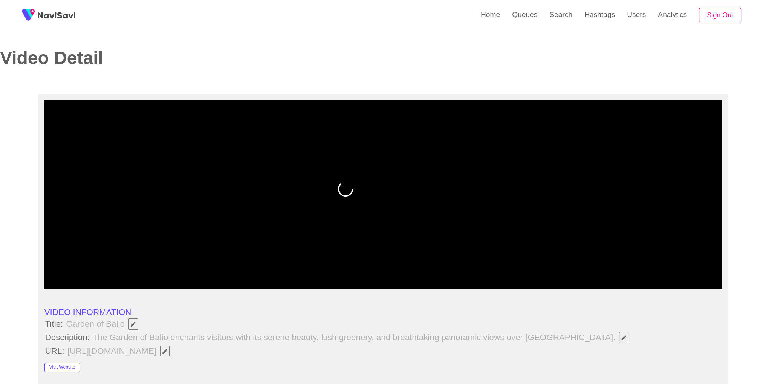
click at [428, 206] on video at bounding box center [383, 194] width 678 height 188
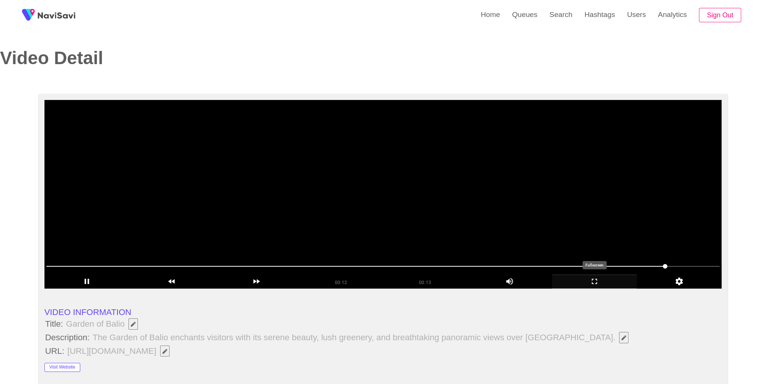
click at [592, 284] on icon "add" at bounding box center [595, 281] width 84 height 9
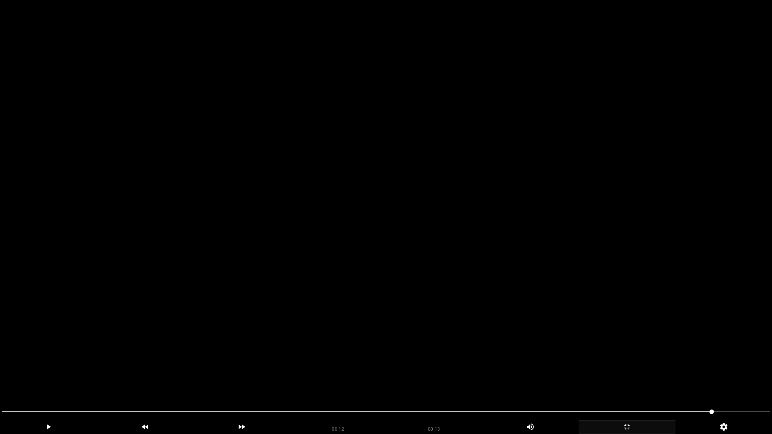
click at [629, 383] on icon "add" at bounding box center [627, 427] width 96 height 9
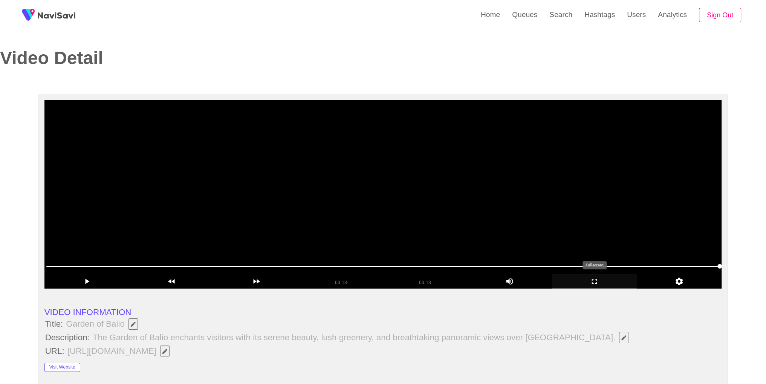
click at [603, 282] on icon "add" at bounding box center [595, 281] width 84 height 9
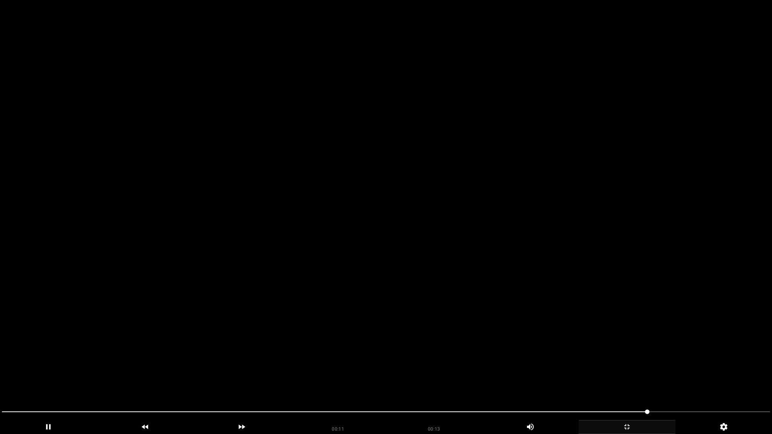
click at [617, 383] on icon "add" at bounding box center [627, 427] width 96 height 9
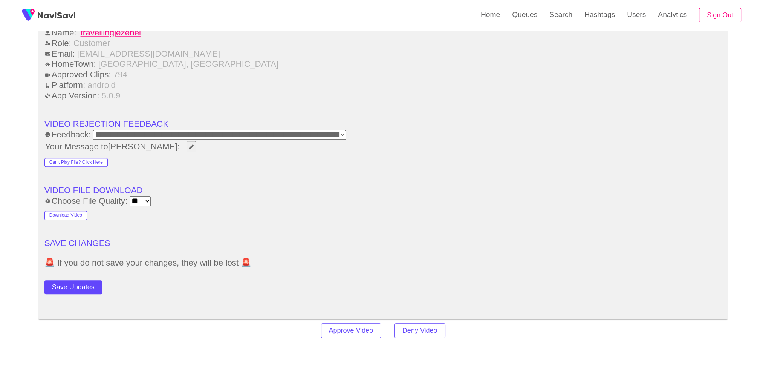
scroll to position [1024, 0]
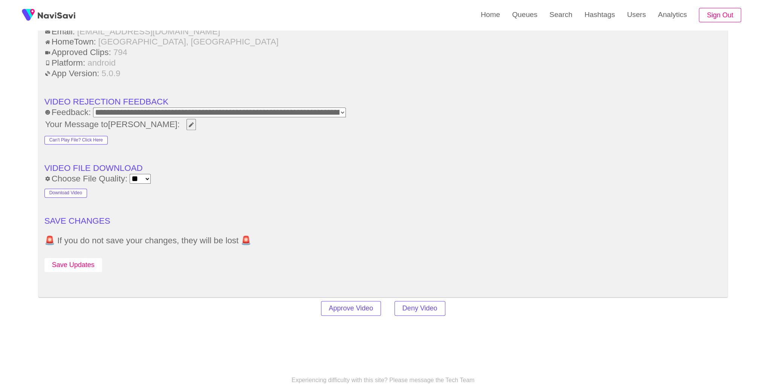
click at [92, 259] on button "Save Updates" at bounding box center [73, 265] width 58 height 14
click at [563, 25] on link "Search" at bounding box center [561, 14] width 35 height 29
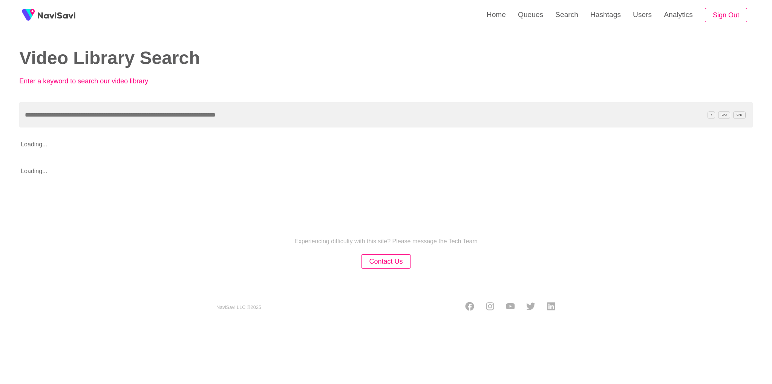
drag, startPoint x: 351, startPoint y: 98, endPoint x: 336, endPoint y: 111, distance: 20.1
click at [351, 98] on div "Video Library Search Enter a keyword to search our video library" at bounding box center [386, 51] width 734 height 102
click at [328, 119] on input "text" at bounding box center [386, 114] width 734 height 25
paste input "**********"
type input "**********"
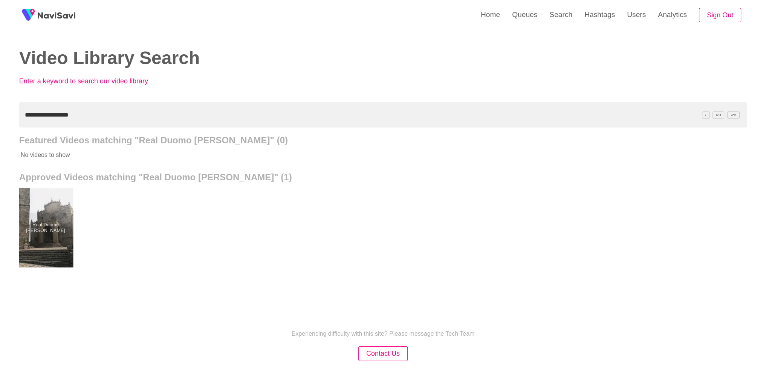
click at [45, 243] on div at bounding box center [45, 227] width 55 height 79
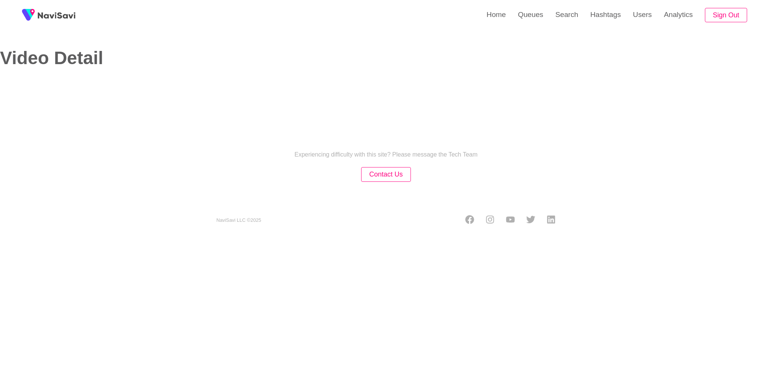
select select "**********"
select select "**"
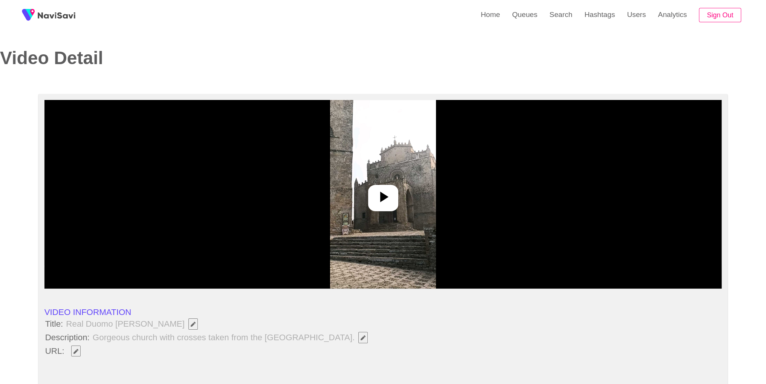
click at [398, 216] on img at bounding box center [383, 194] width 106 height 188
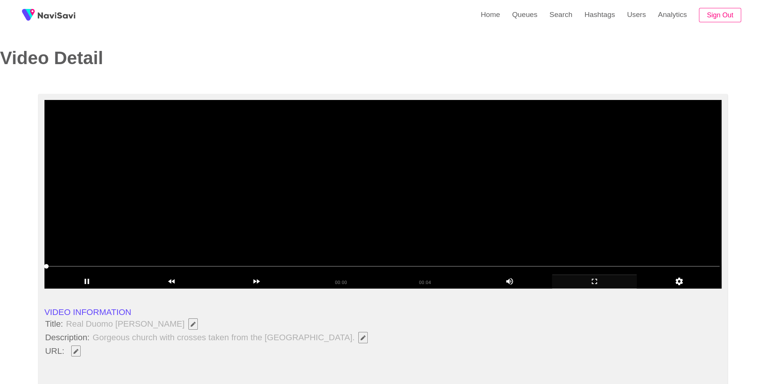
click at [602, 283] on icon "add" at bounding box center [595, 281] width 84 height 9
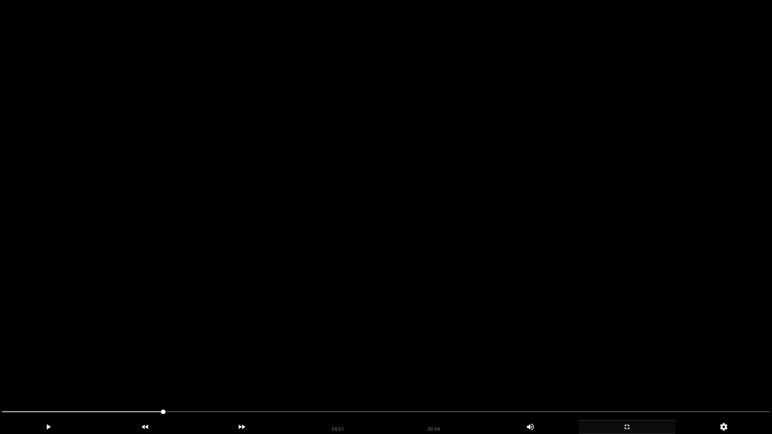
click at [602, 316] on video at bounding box center [386, 217] width 772 height 434
click at [567, 365] on video at bounding box center [386, 217] width 772 height 434
click at [593, 383] on video at bounding box center [386, 217] width 772 height 434
click at [621, 383] on icon "add" at bounding box center [627, 427] width 96 height 9
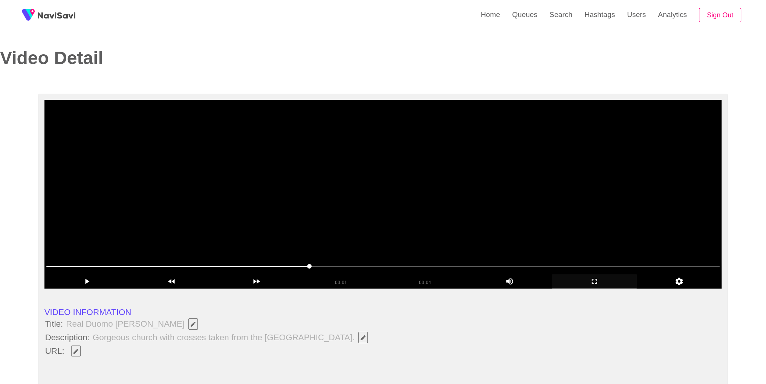
click at [420, 206] on video at bounding box center [383, 194] width 678 height 188
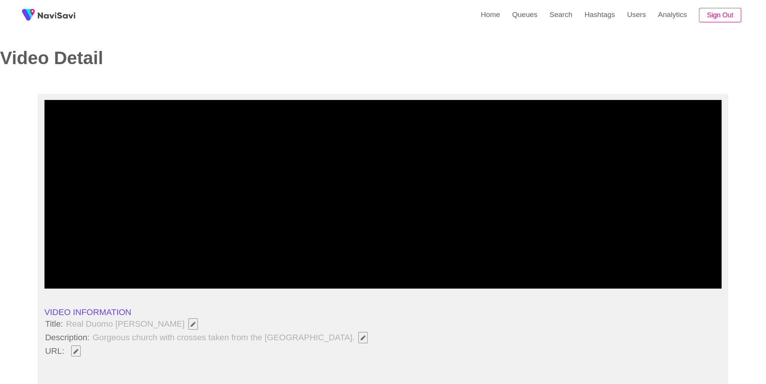
scroll to position [7, 0]
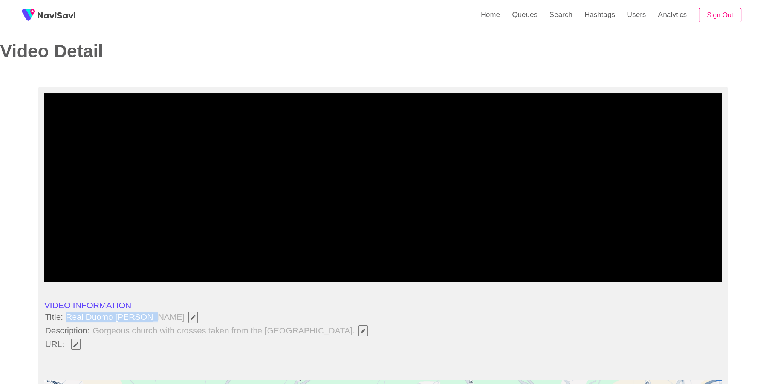
drag, startPoint x: 69, startPoint y: 317, endPoint x: 144, endPoint y: 316, distance: 75.0
click at [144, 316] on span "Real Duomo [PERSON_NAME]" at bounding box center [133, 317] width 137 height 13
copy span "Real Duomo [PERSON_NAME]"
click at [72, 343] on span "button" at bounding box center [76, 344] width 8 height 5
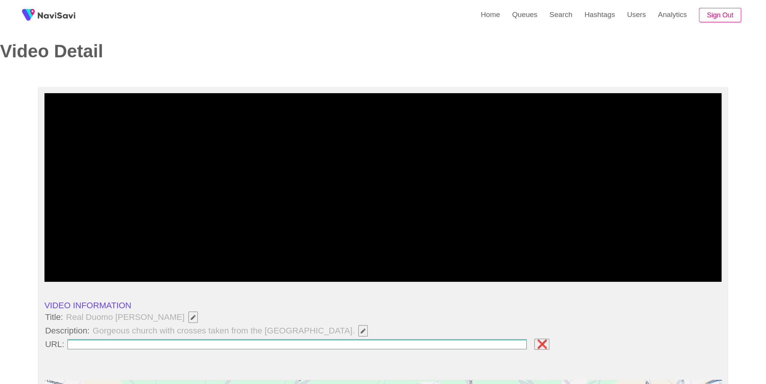
type input "**********"
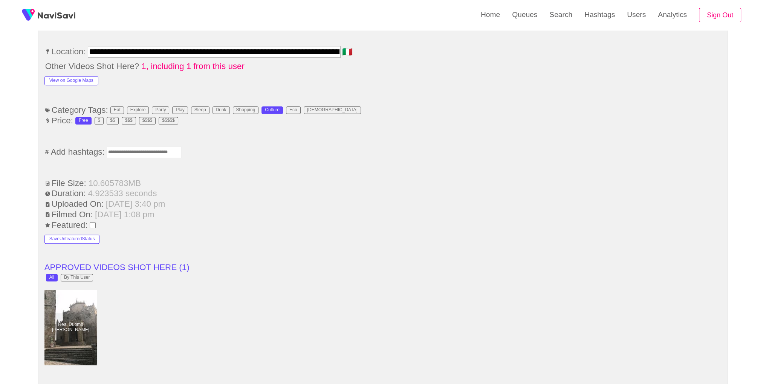
scroll to position [474, 0]
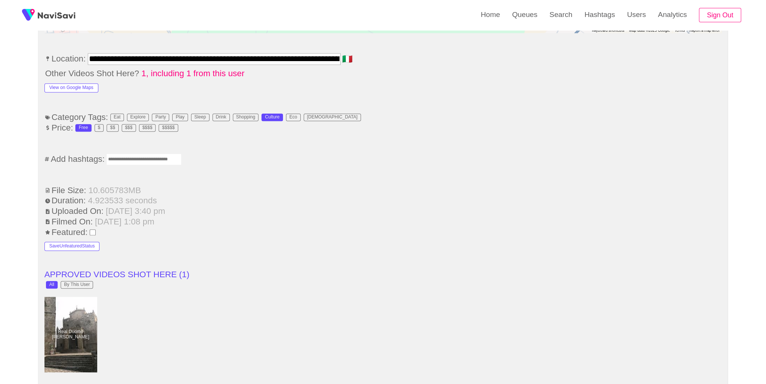
click at [152, 153] on input "Enter tag here and press return" at bounding box center [143, 159] width 75 height 12
type input "*********"
type input "********"
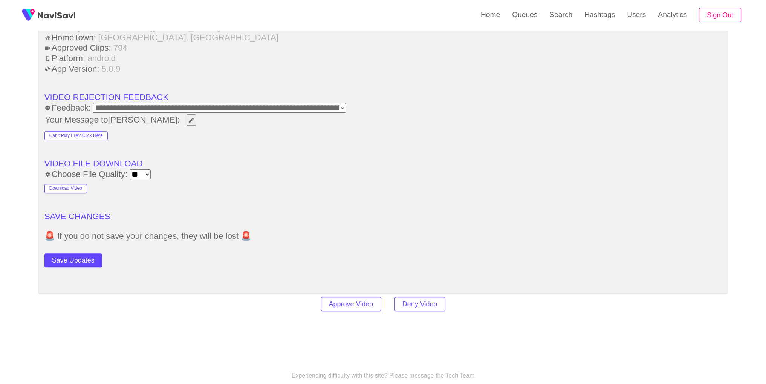
scroll to position [1004, 0]
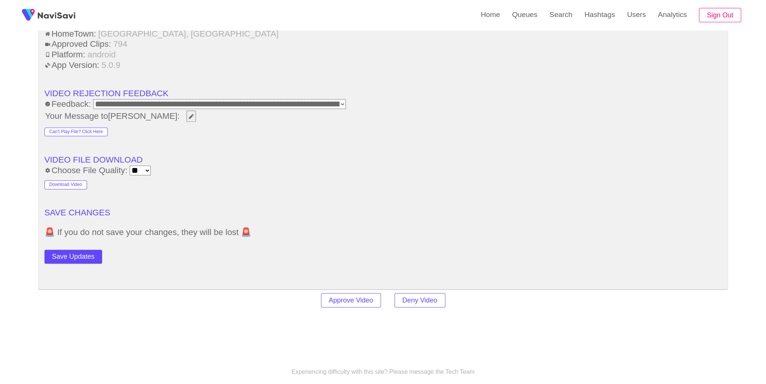
click at [88, 255] on button "Save Updates" at bounding box center [73, 257] width 58 height 14
